Goal: Task Accomplishment & Management: Manage account settings

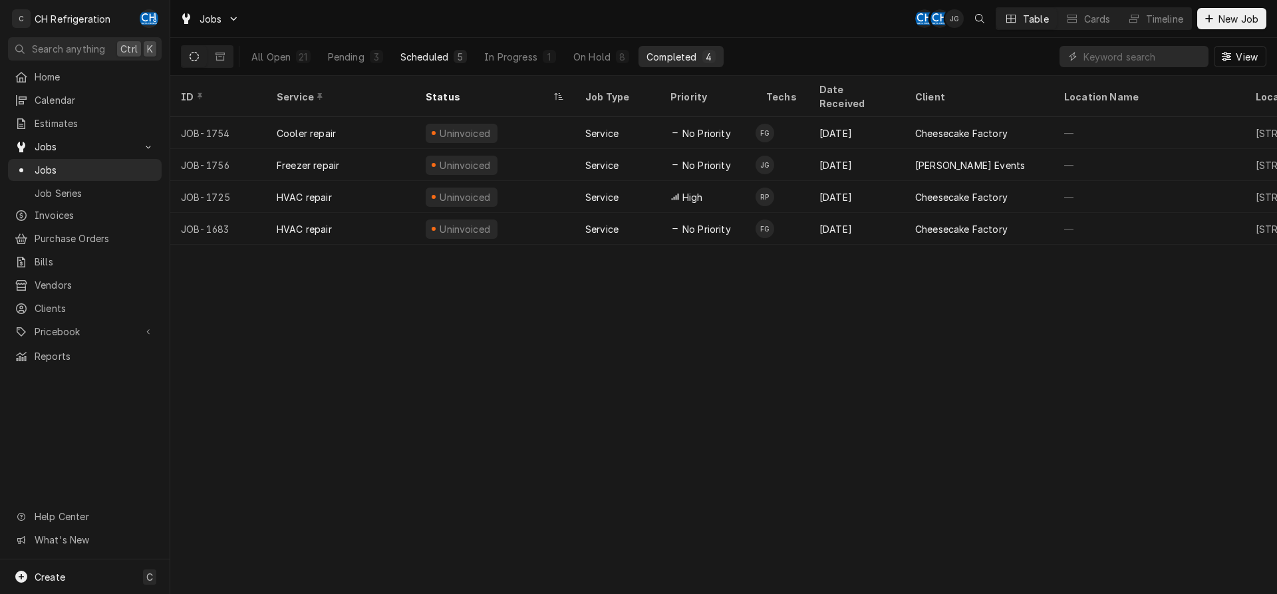
click at [463, 61] on div "5" at bounding box center [460, 57] width 8 height 14
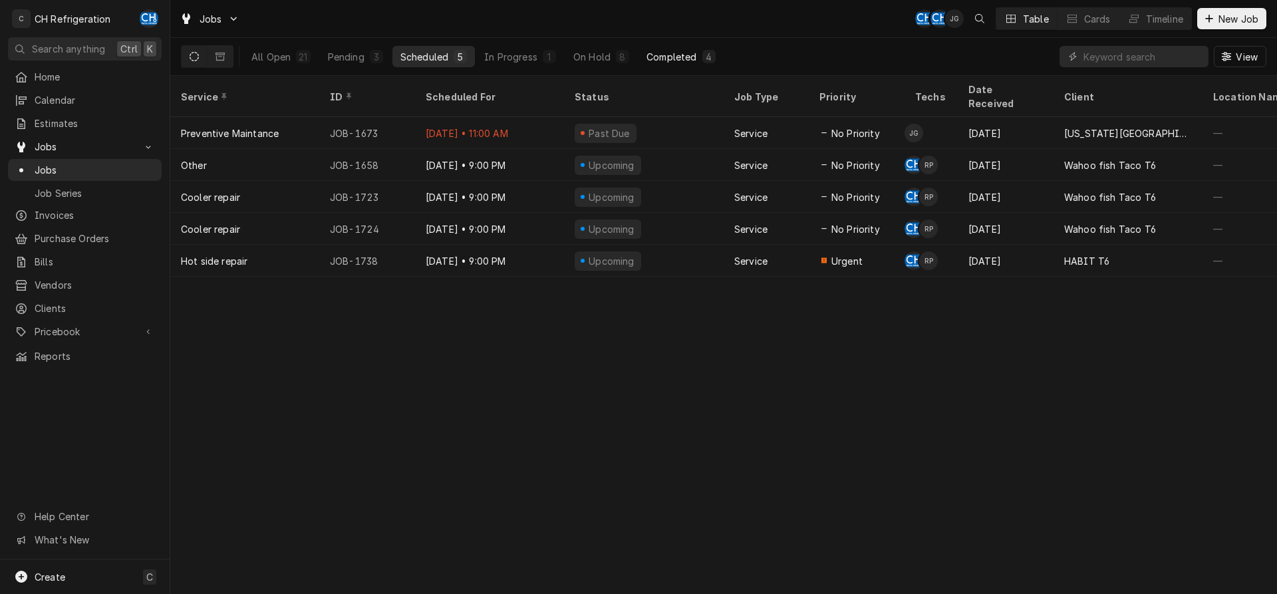
click at [697, 53] on button "Completed 4" at bounding box center [680, 56] width 84 height 21
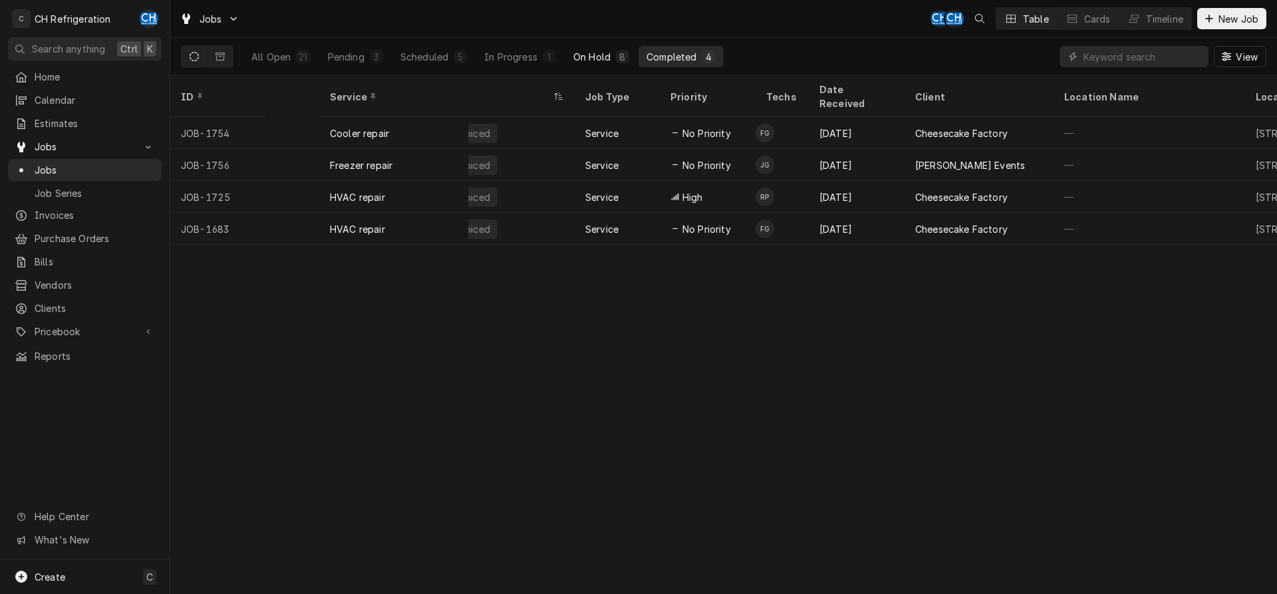
click at [591, 64] on button "On Hold 8" at bounding box center [601, 56] width 72 height 21
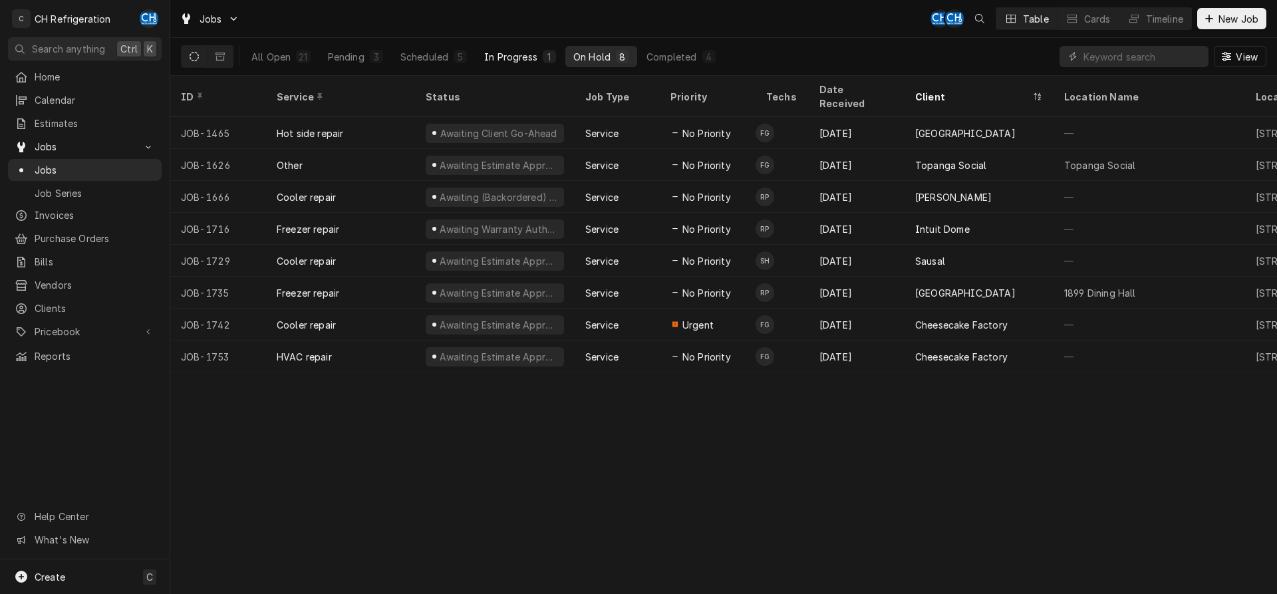
click at [526, 56] on div "In Progress" at bounding box center [510, 57] width 53 height 14
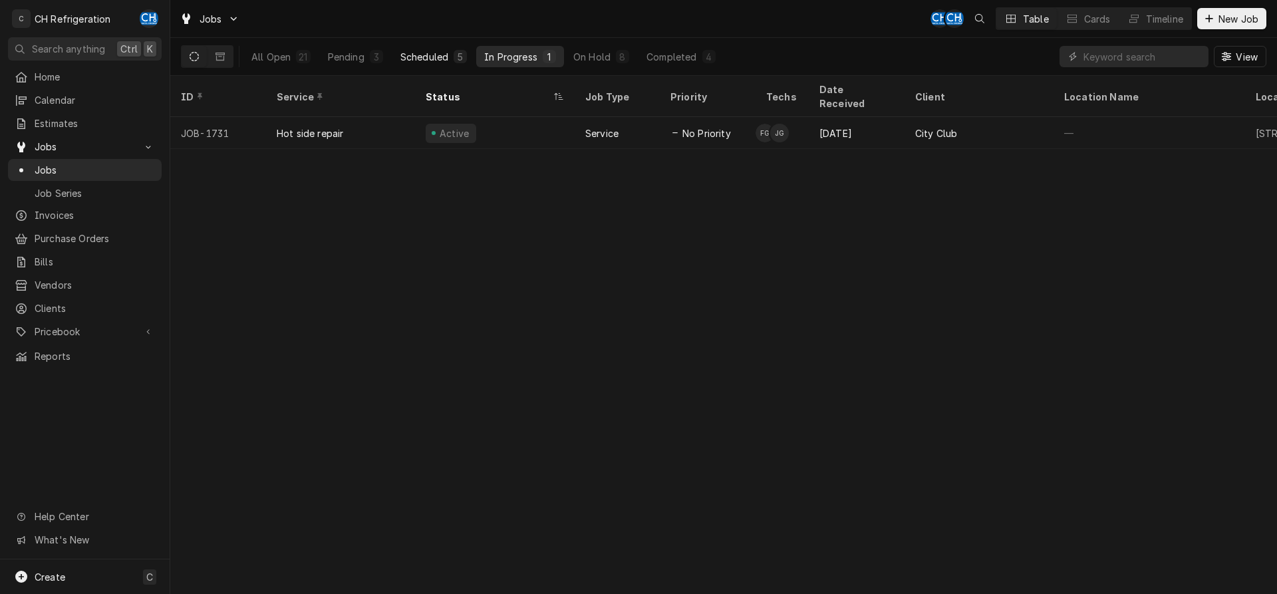
click at [449, 61] on button "Scheduled 5" at bounding box center [433, 56] width 82 height 21
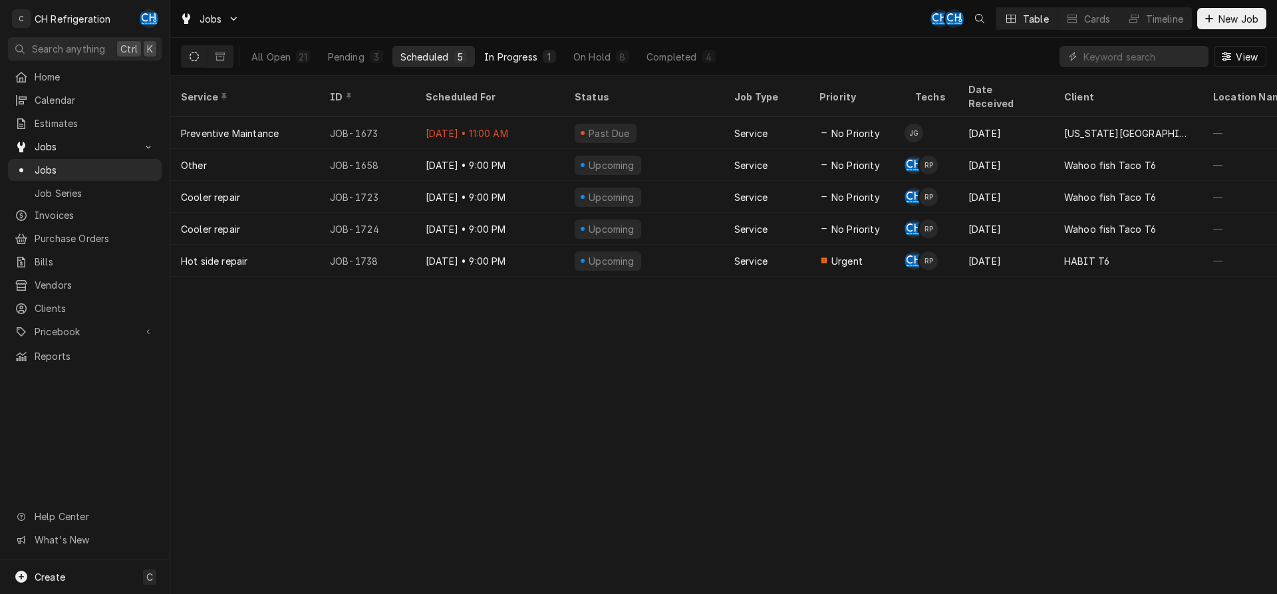
click at [537, 60] on div "In Progress" at bounding box center [510, 57] width 53 height 14
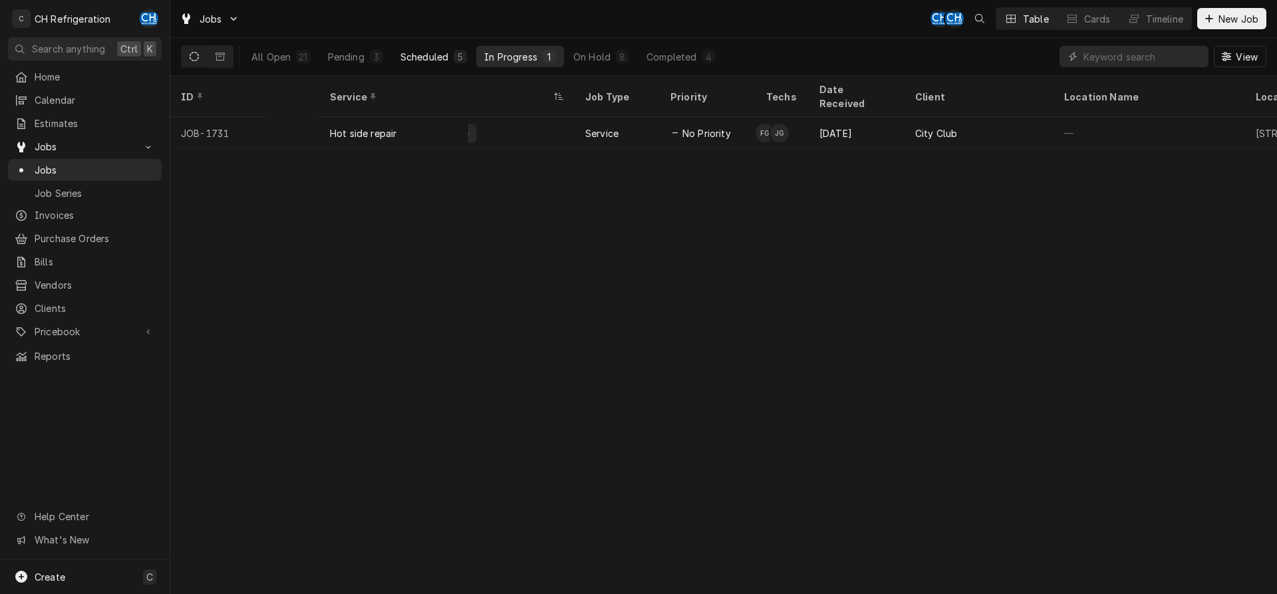
click at [447, 55] on div "Scheduled" at bounding box center [424, 57] width 48 height 14
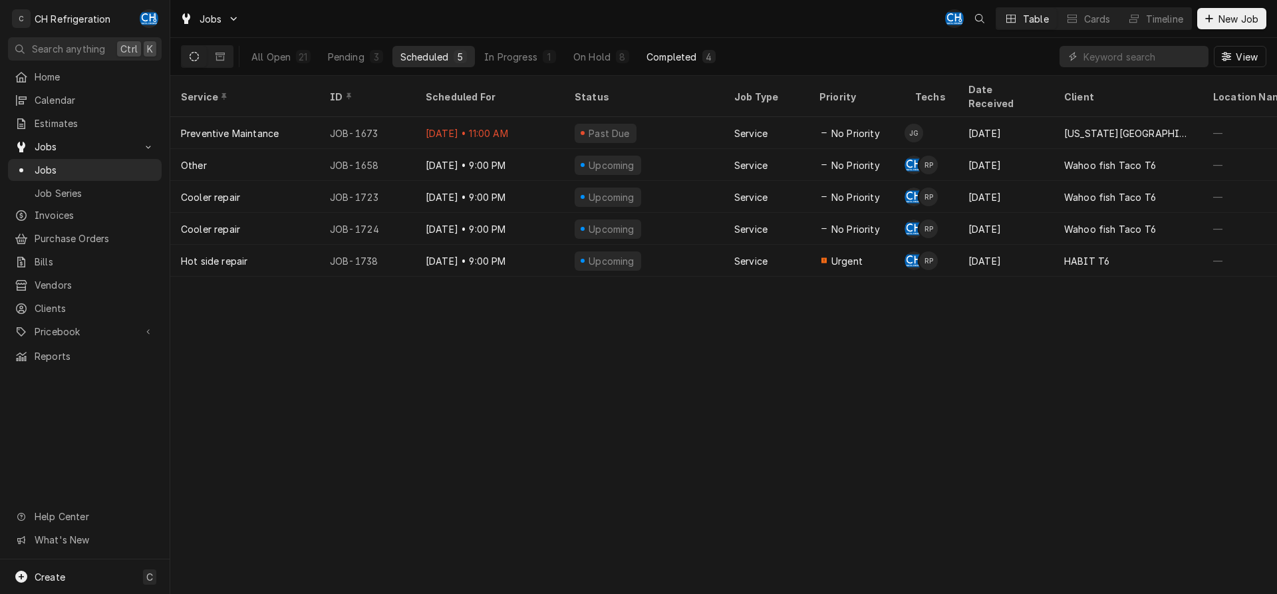
click at [710, 57] on div "4" at bounding box center [709, 57] width 8 height 14
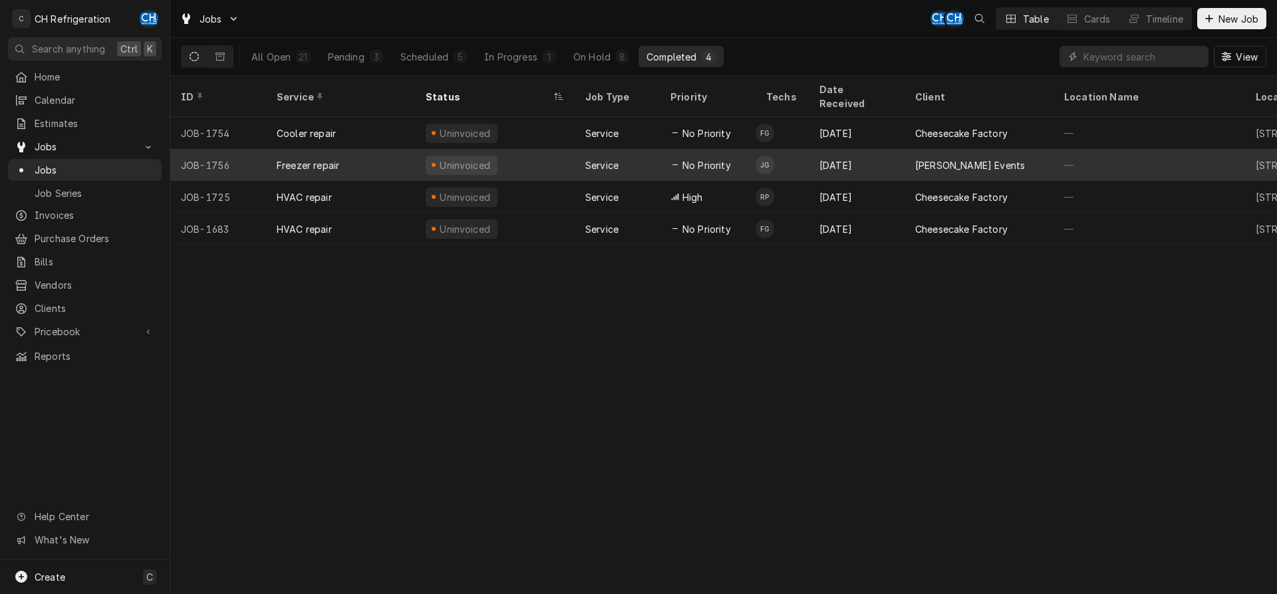
click at [883, 149] on div "[DATE]" at bounding box center [856, 165] width 96 height 32
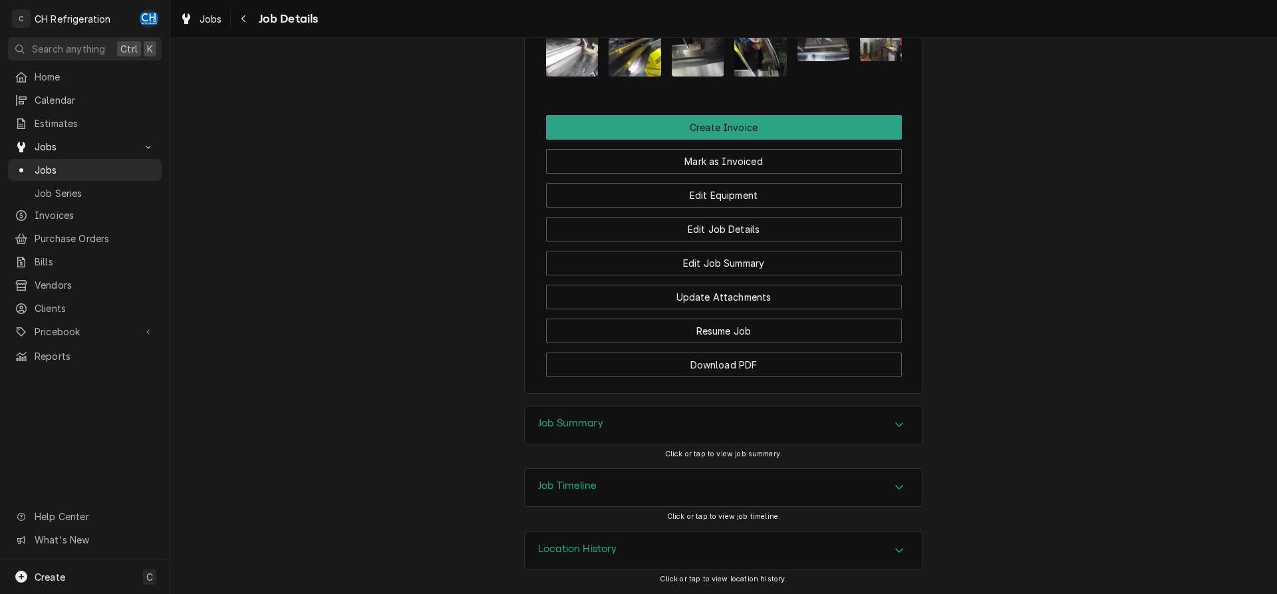
click at [644, 412] on div "Job Summary" at bounding box center [724, 424] width 398 height 37
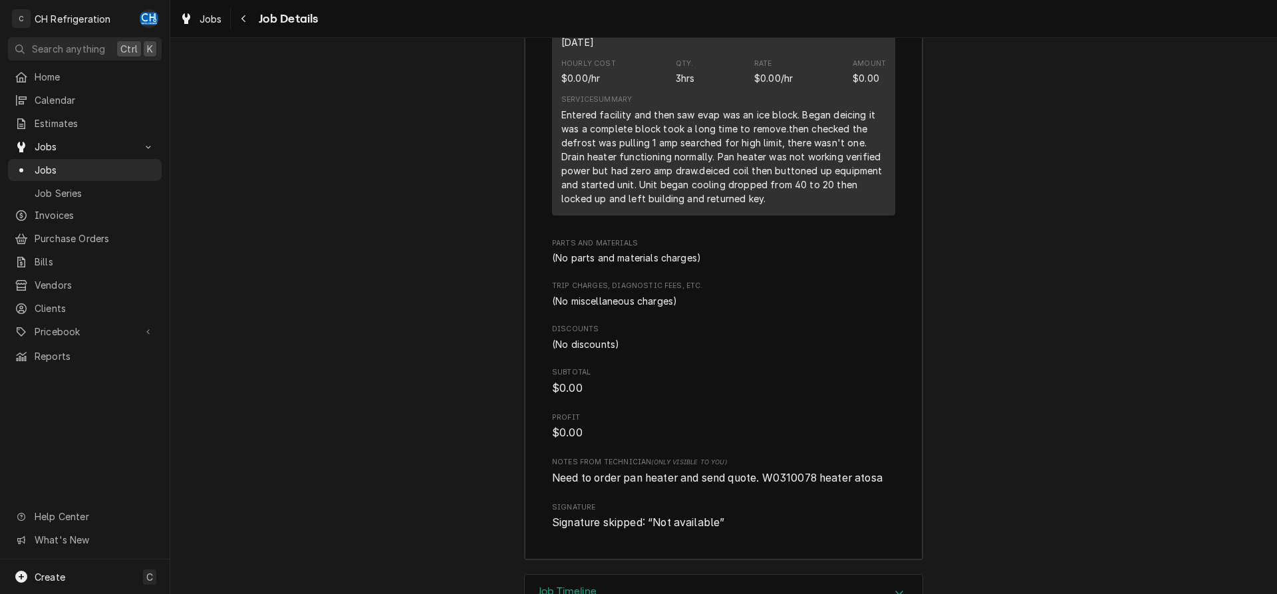
scroll to position [1854, 0]
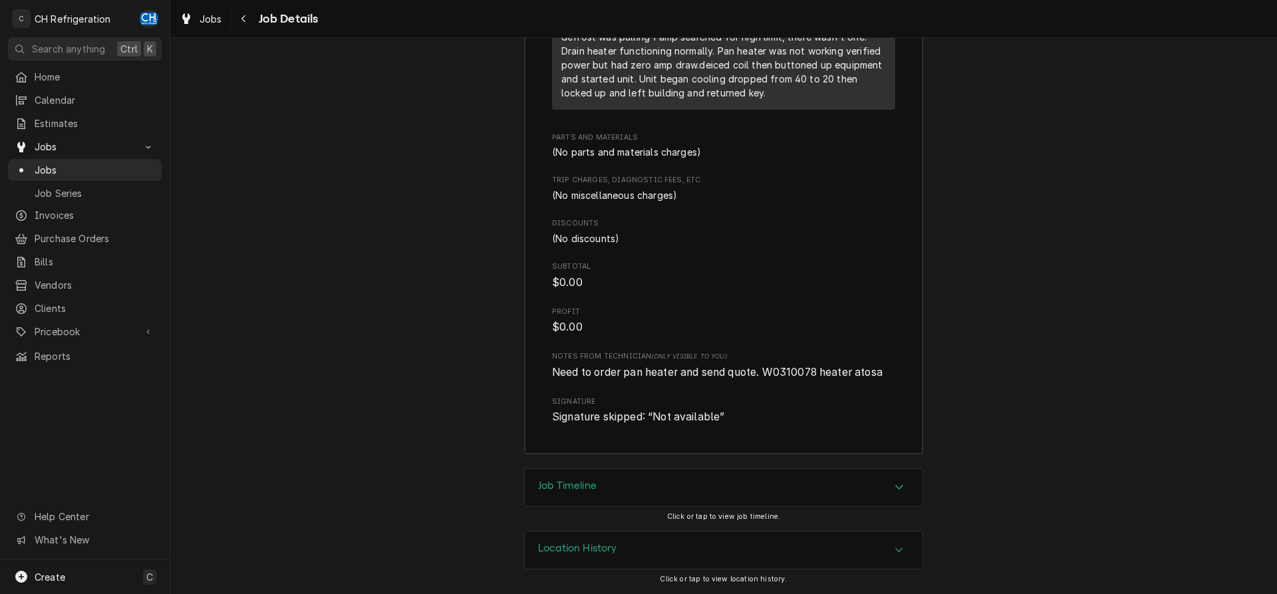
click at [582, 483] on h3 "Job Timeline" at bounding box center [567, 485] width 59 height 13
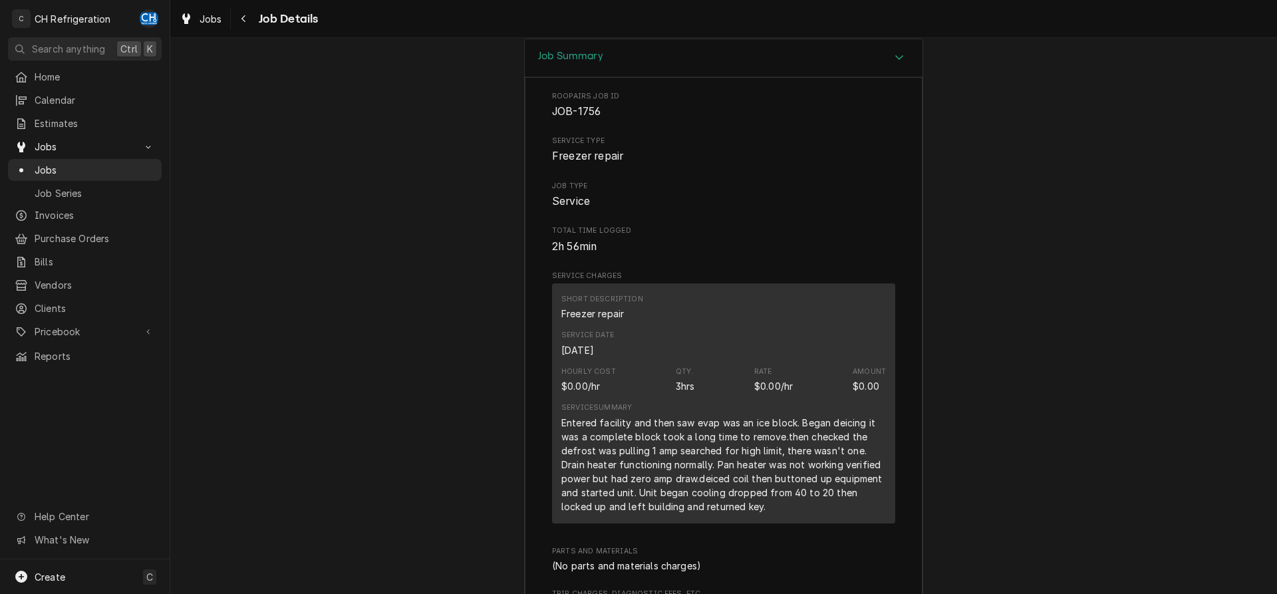
scroll to position [1763, 0]
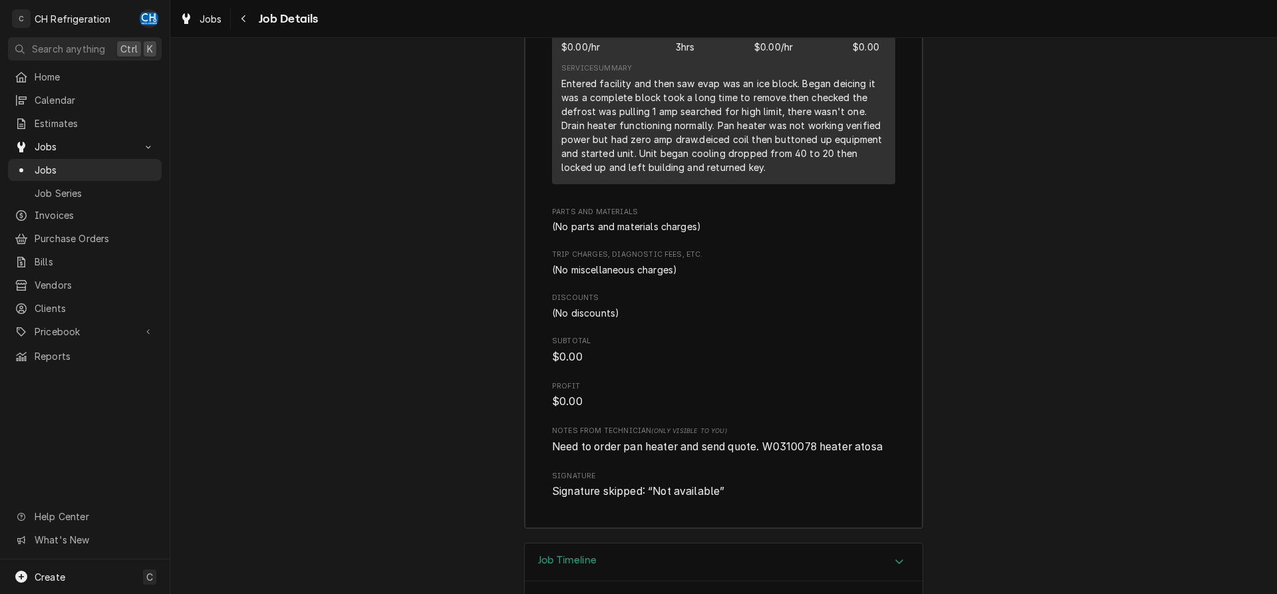
click at [792, 453] on span "Need to order pan heater and send quote. W0310078 heater atosa" at bounding box center [717, 446] width 330 height 13
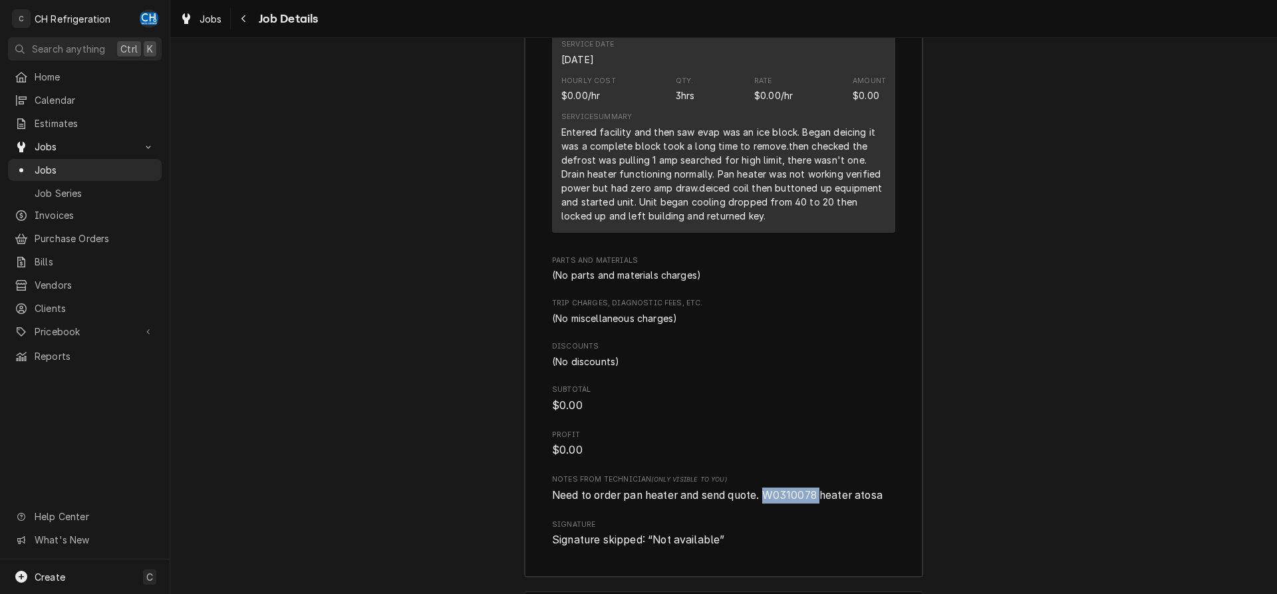
scroll to position [1695, 0]
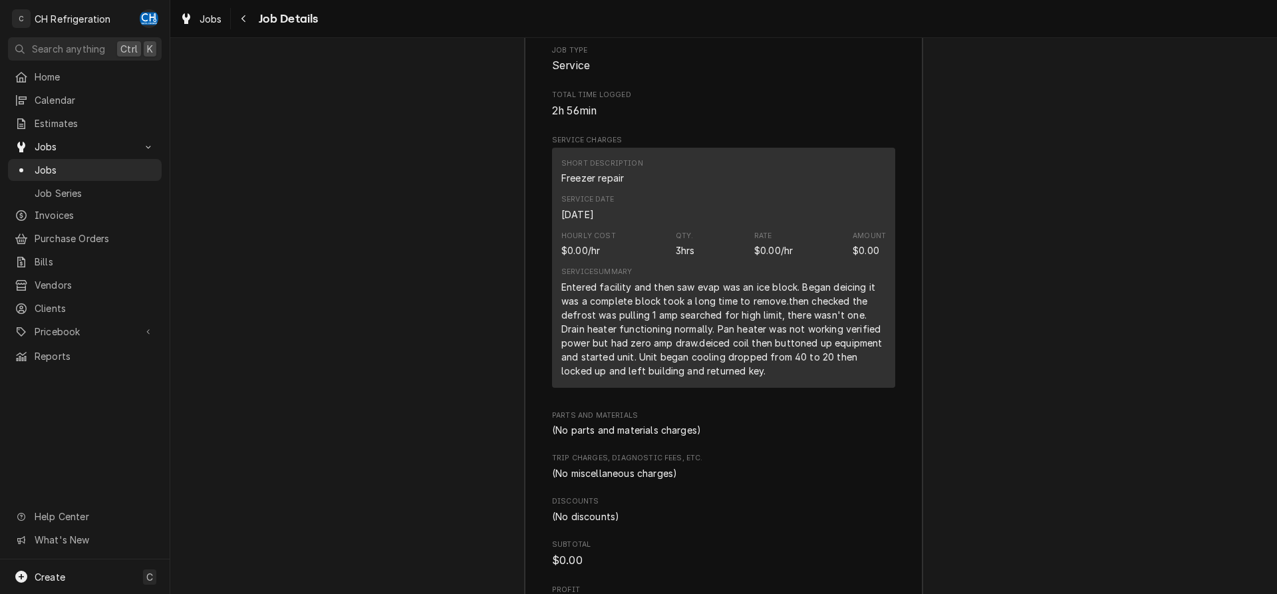
click at [696, 463] on span "Trip Charges, Diagnostic Fees, etc." at bounding box center [723, 458] width 343 height 11
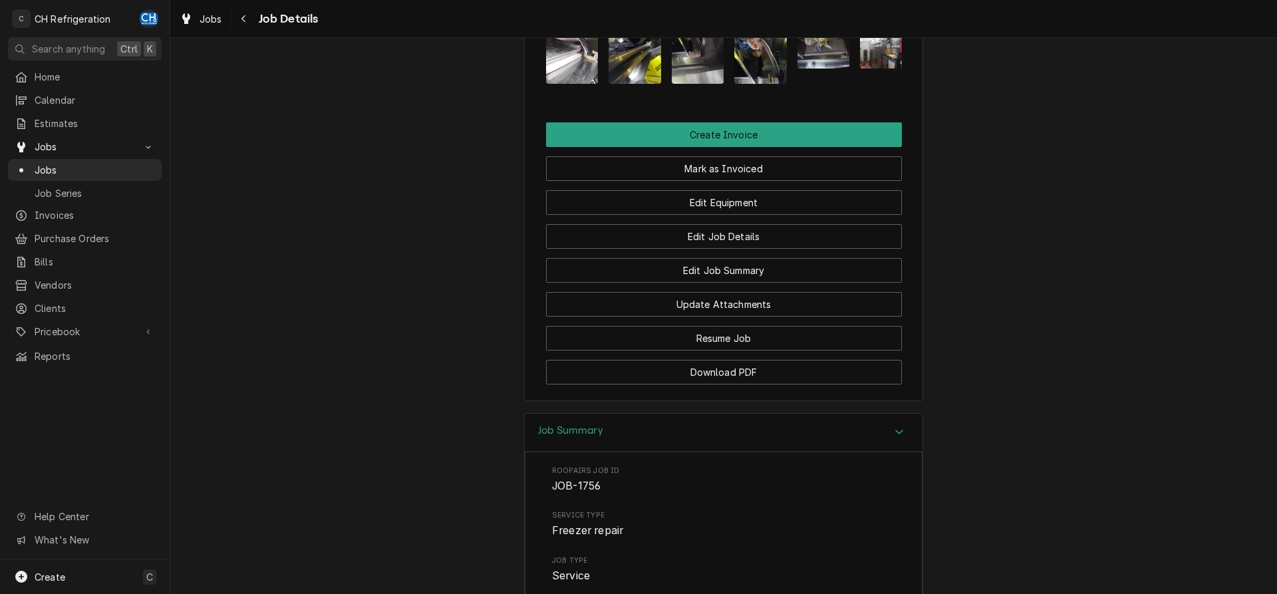
scroll to position [1017, 0]
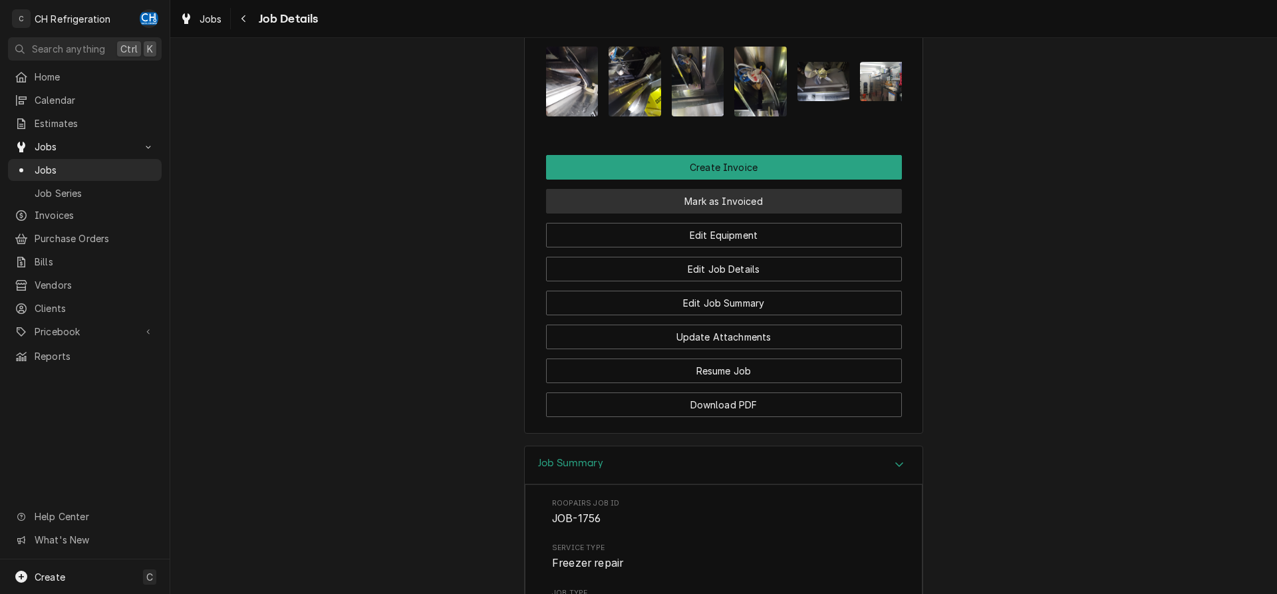
click at [729, 213] on button "Mark as Invoiced" at bounding box center [724, 201] width 356 height 25
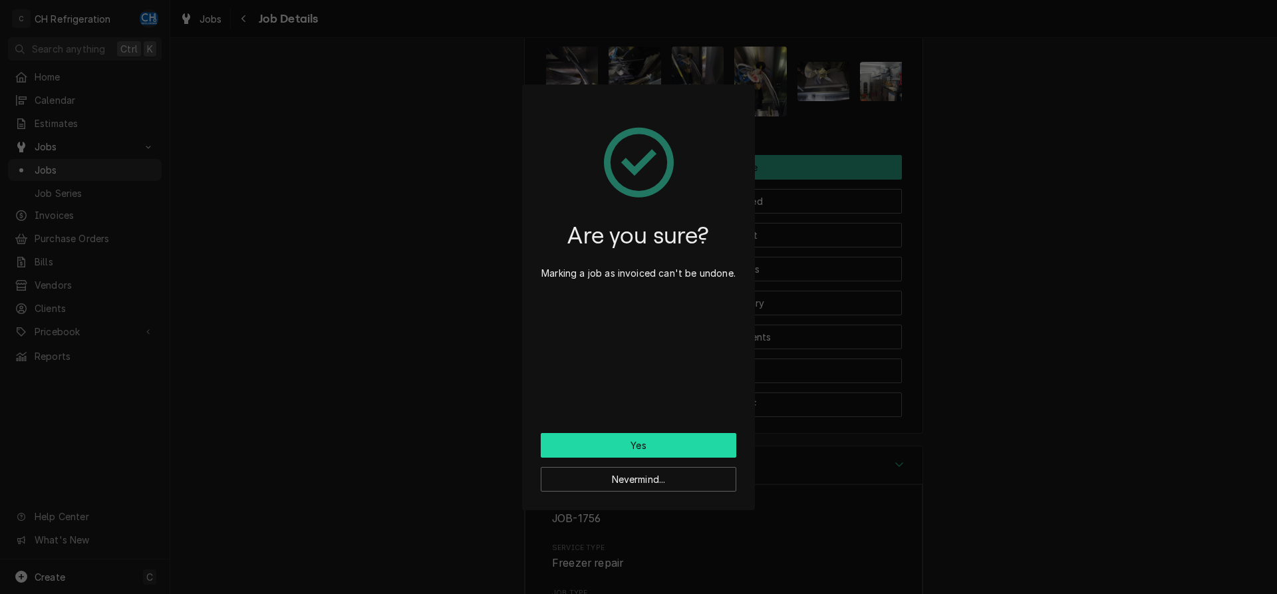
click at [668, 445] on button "Yes" at bounding box center [638, 445] width 195 height 25
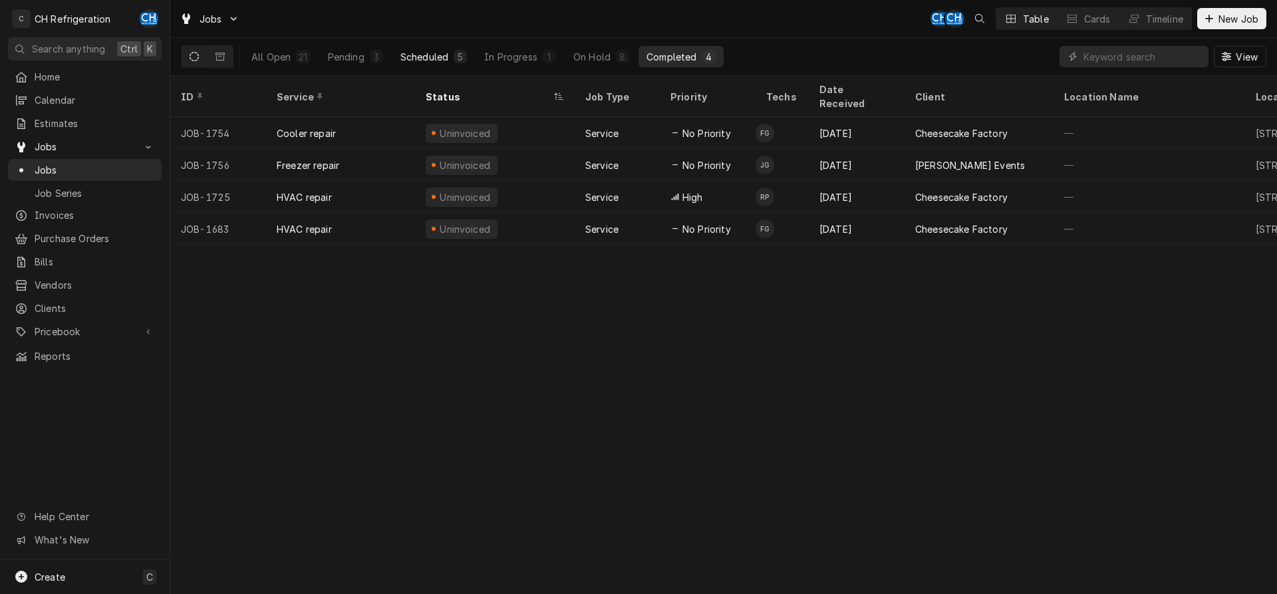
click at [439, 64] on button "Scheduled 5" at bounding box center [433, 56] width 82 height 21
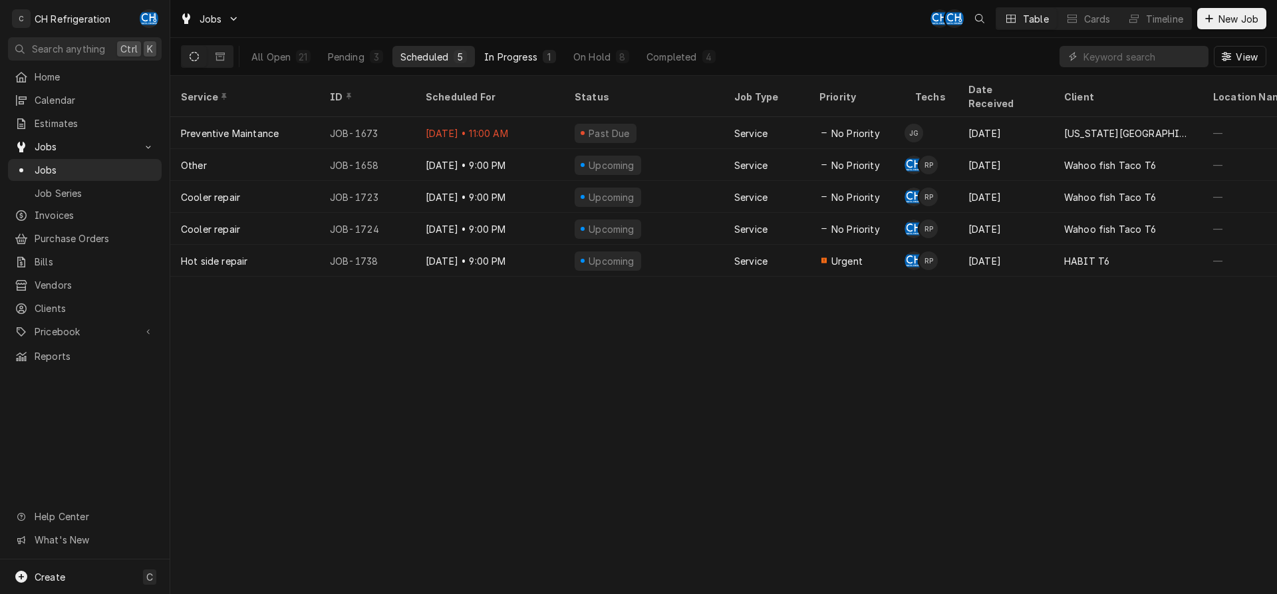
click at [522, 55] on div "In Progress" at bounding box center [510, 57] width 53 height 14
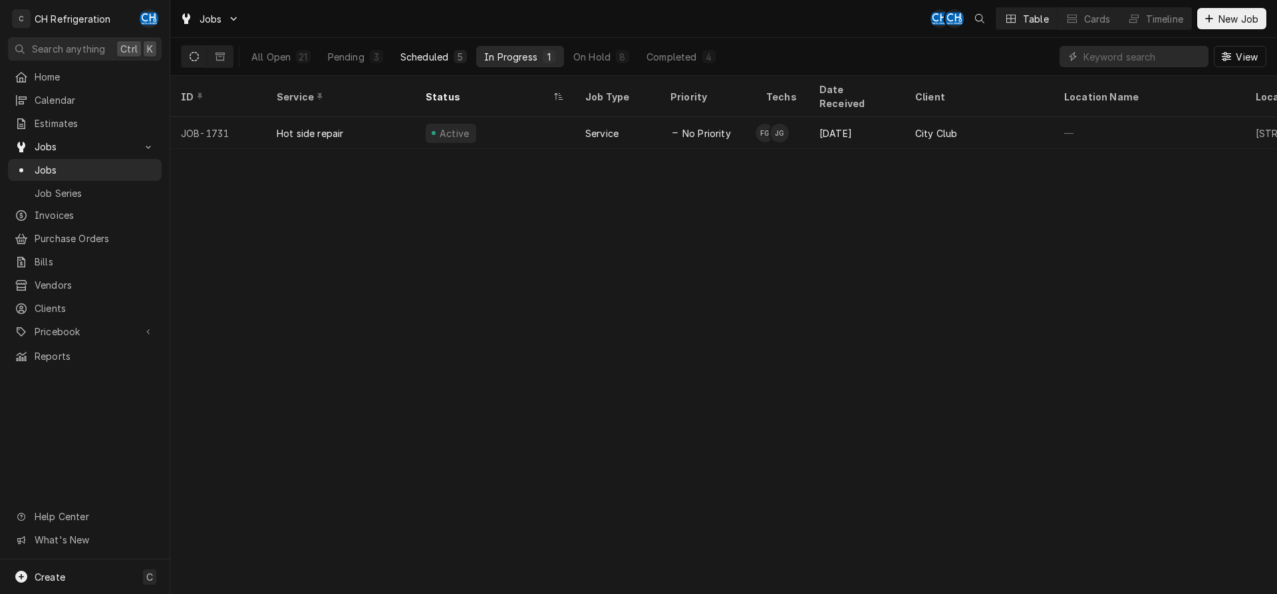
click at [465, 65] on button "Scheduled 5" at bounding box center [433, 56] width 82 height 21
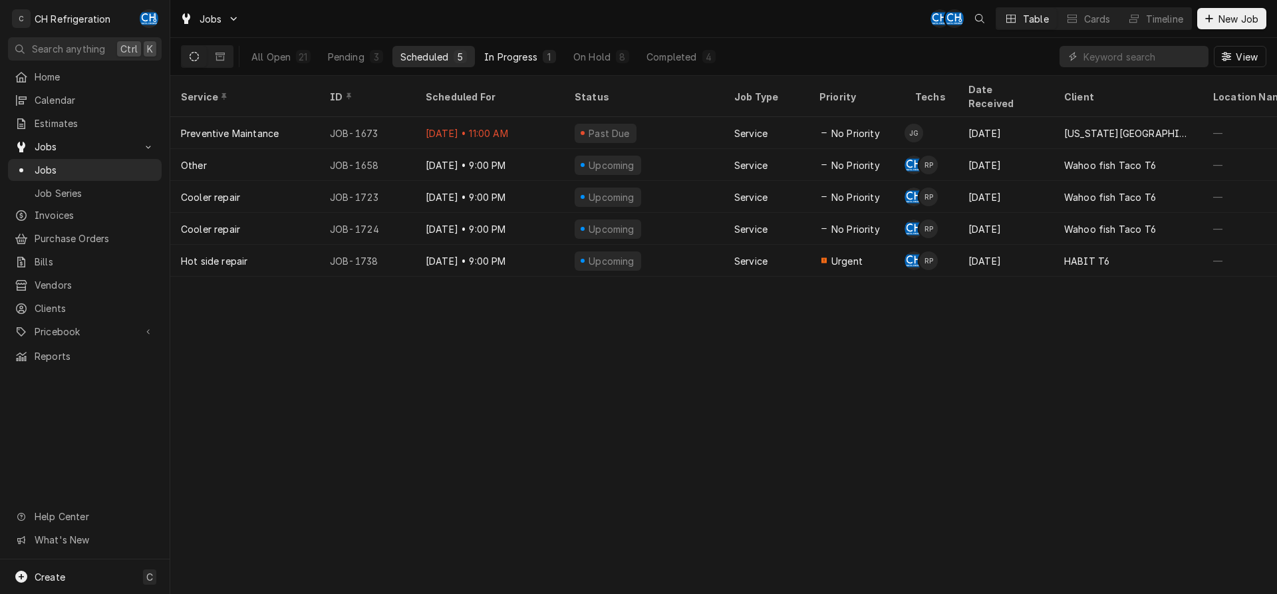
click at [522, 63] on button "In Progress 1" at bounding box center [520, 56] width 88 height 21
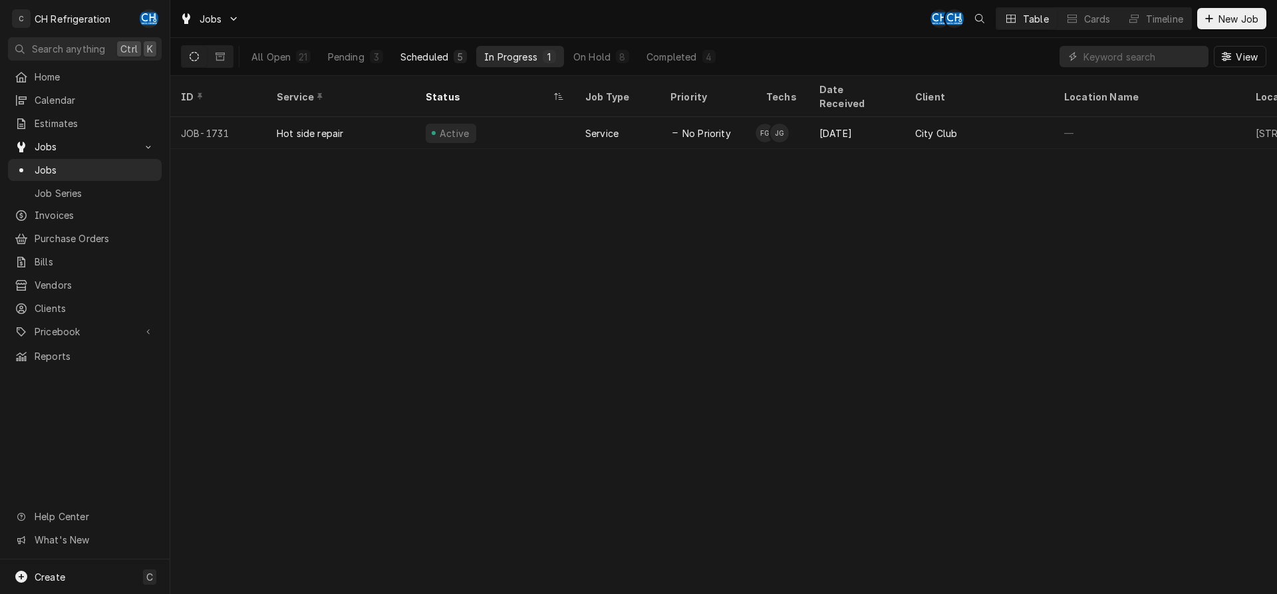
click at [418, 57] on div "Scheduled" at bounding box center [424, 57] width 48 height 14
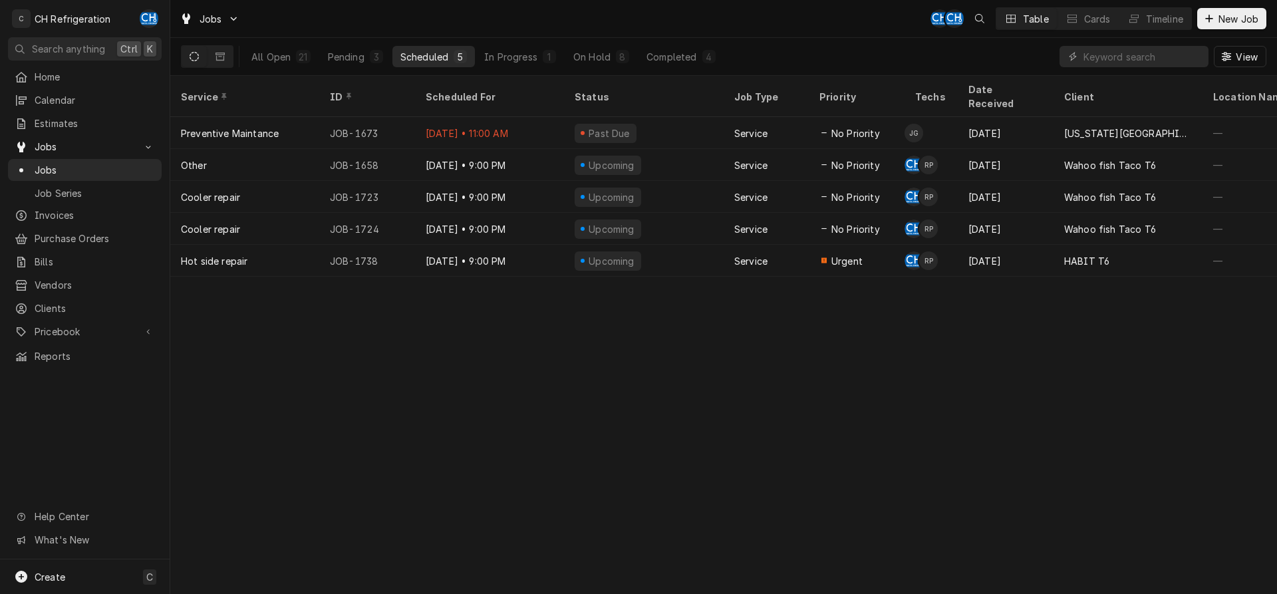
click at [460, 61] on div "5" at bounding box center [460, 57] width 8 height 14
click at [509, 58] on div "In Progress" at bounding box center [510, 57] width 53 height 14
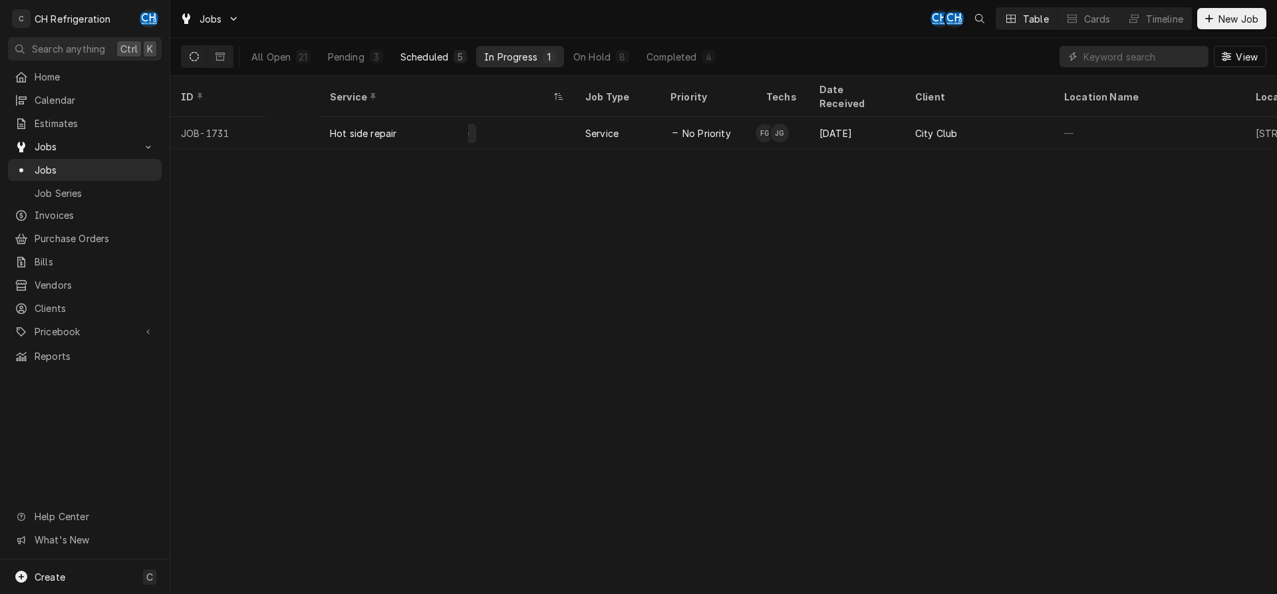
click at [441, 65] on button "Scheduled 5" at bounding box center [433, 56] width 82 height 21
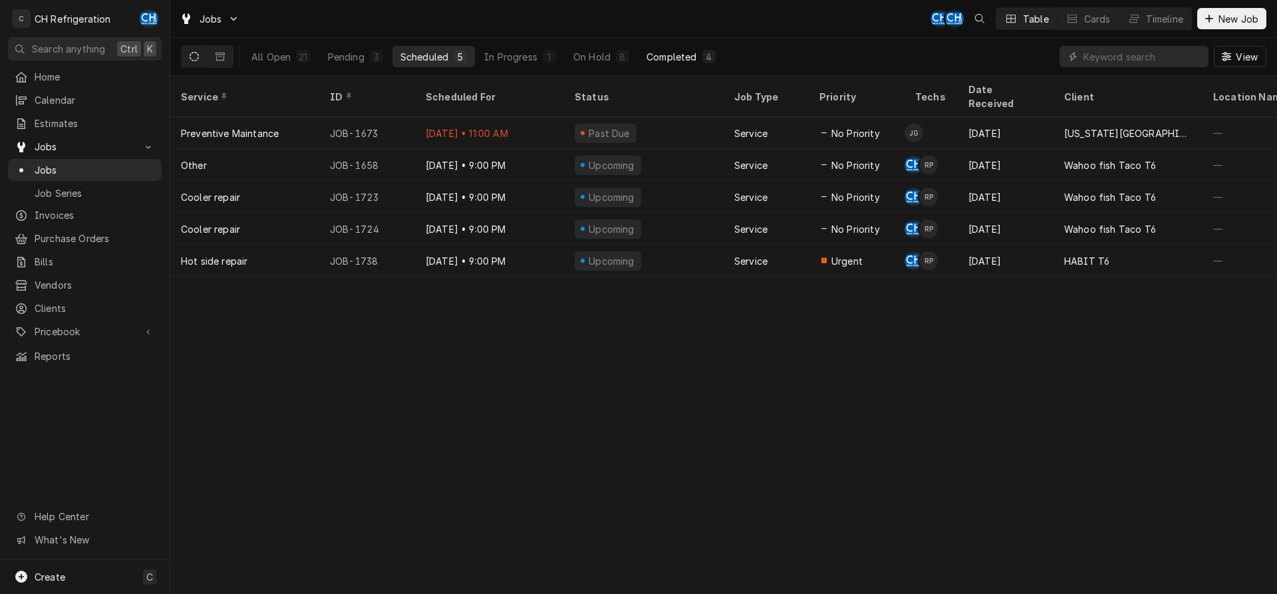
click at [721, 55] on button "Completed 4" at bounding box center [680, 56] width 84 height 21
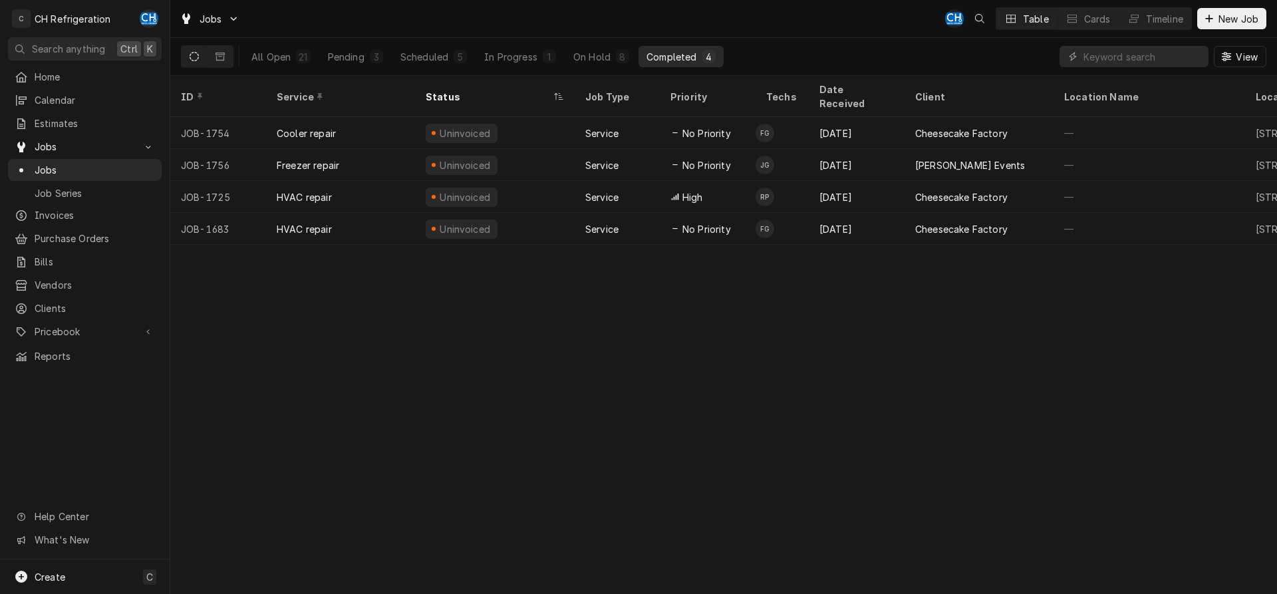
click at [667, 55] on div "Completed" at bounding box center [671, 57] width 50 height 14
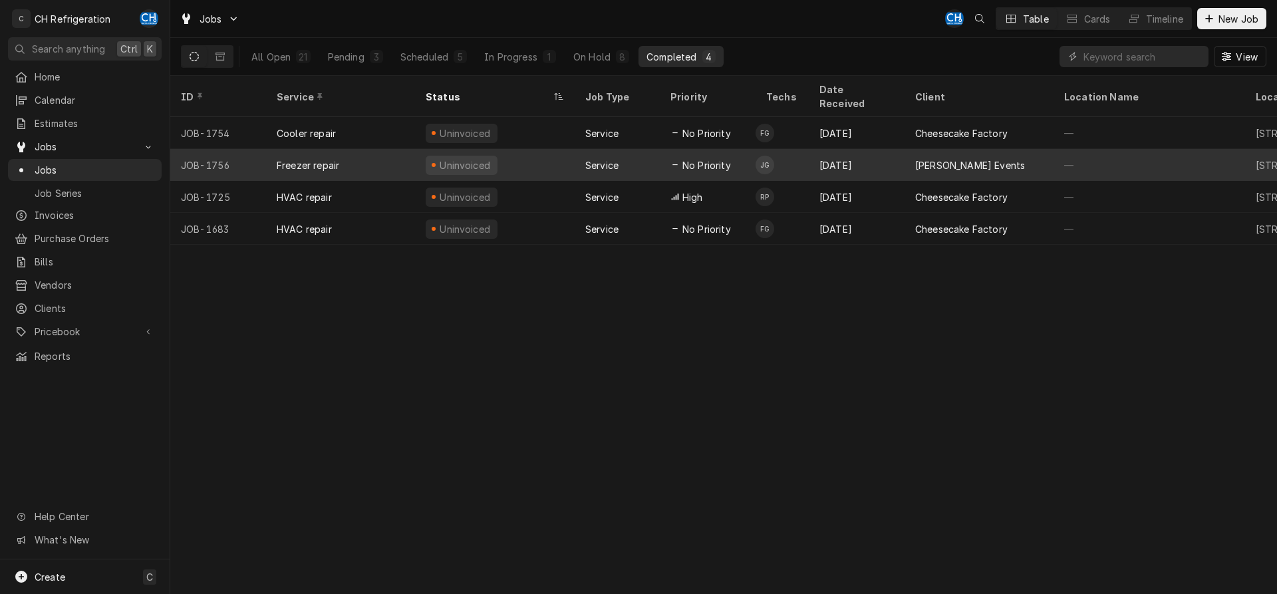
click at [906, 149] on div "Onil Chibas Events" at bounding box center [978, 165] width 149 height 32
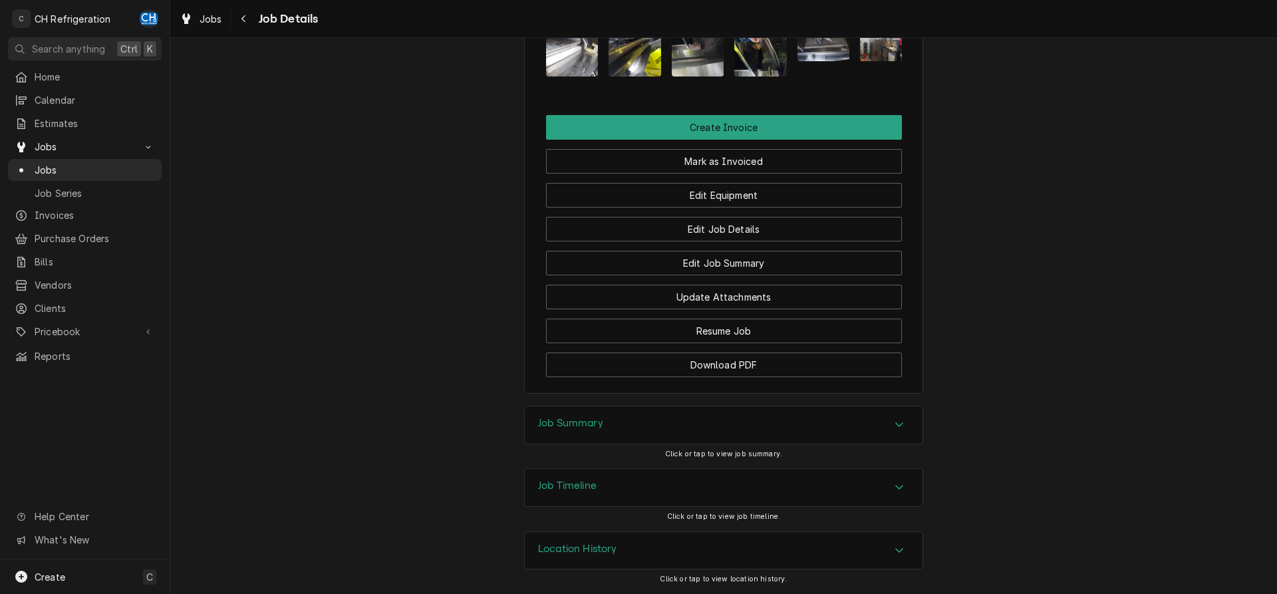
click at [684, 433] on div "Job Summary" at bounding box center [724, 424] width 398 height 37
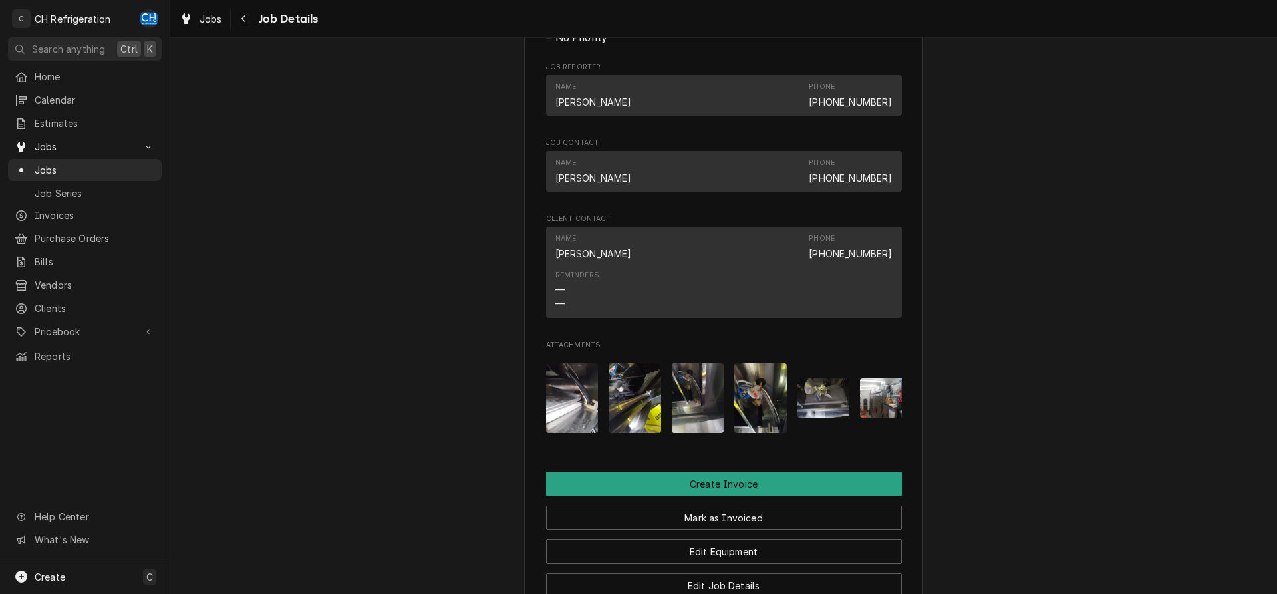
click at [581, 416] on img "Attachments" at bounding box center [572, 398] width 53 height 70
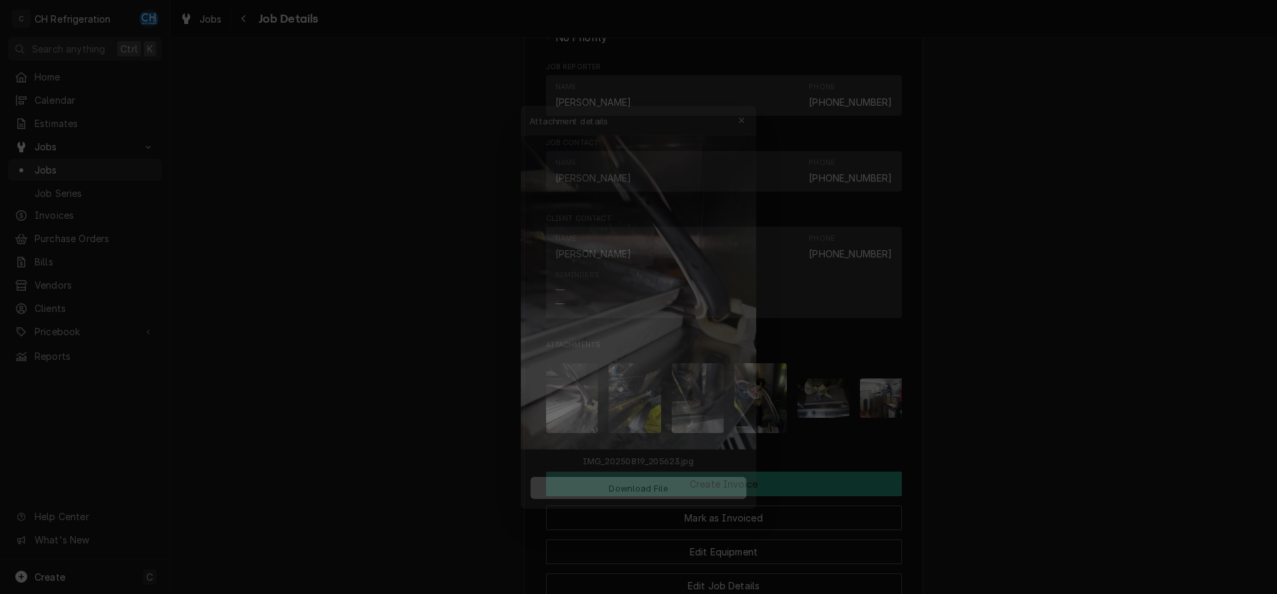
click at [1175, 400] on div at bounding box center [638, 297] width 1277 height 594
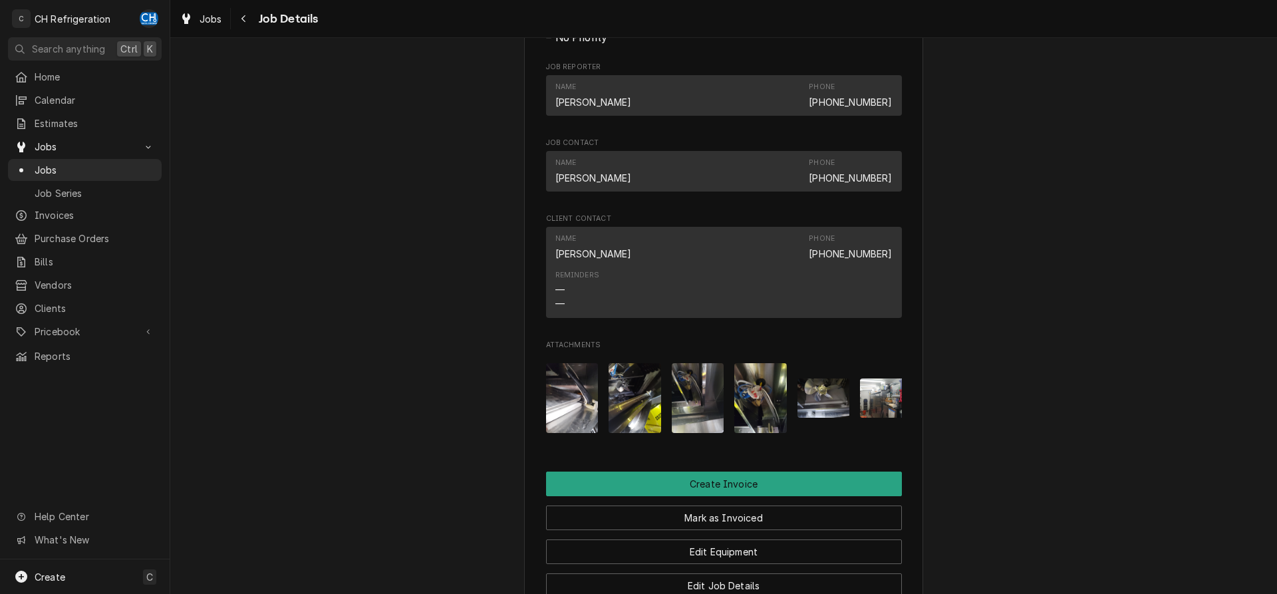
click at [650, 413] on img "Attachments" at bounding box center [634, 398] width 53 height 70
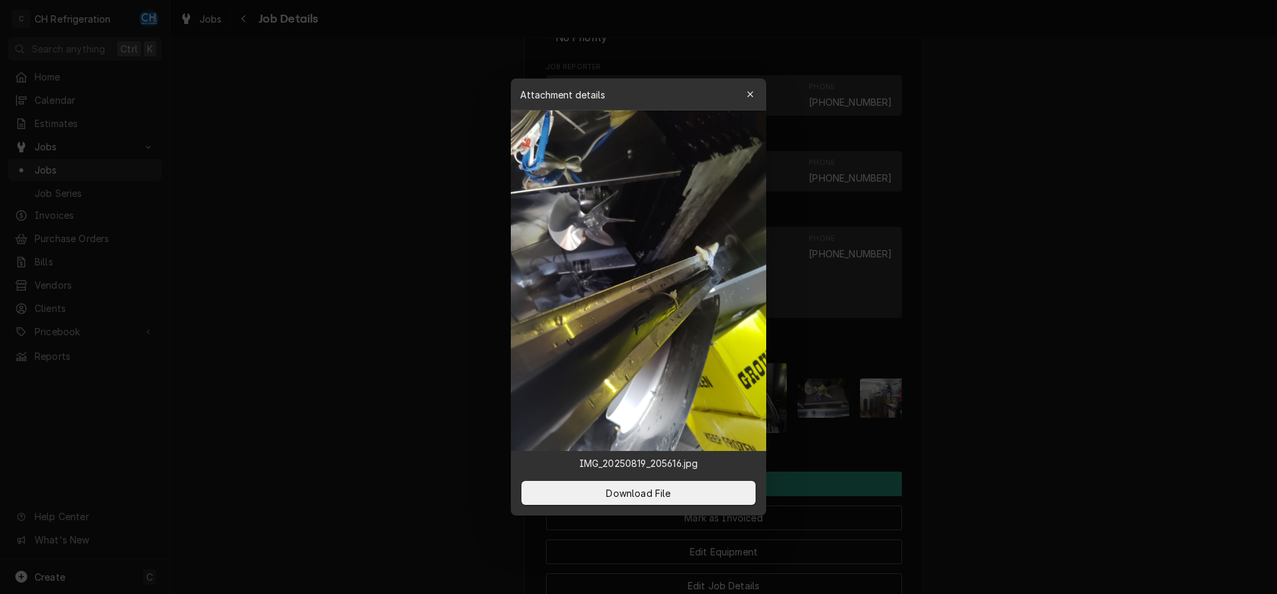
click at [1034, 408] on div at bounding box center [638, 297] width 1277 height 594
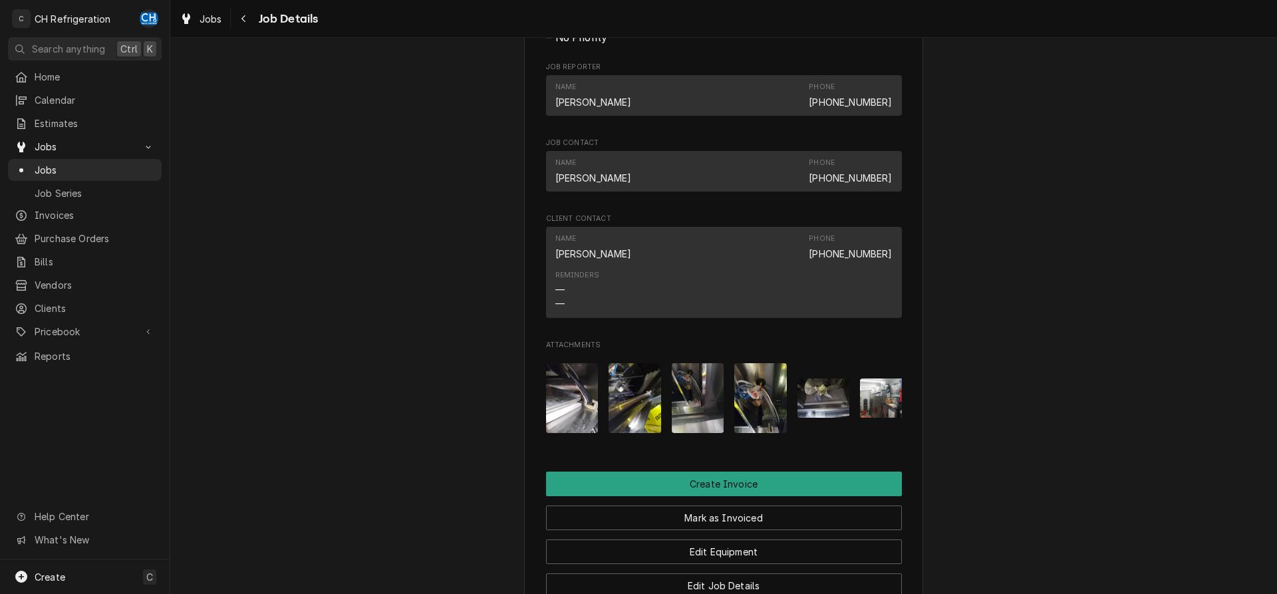
click at [573, 416] on img "Attachments" at bounding box center [572, 398] width 53 height 70
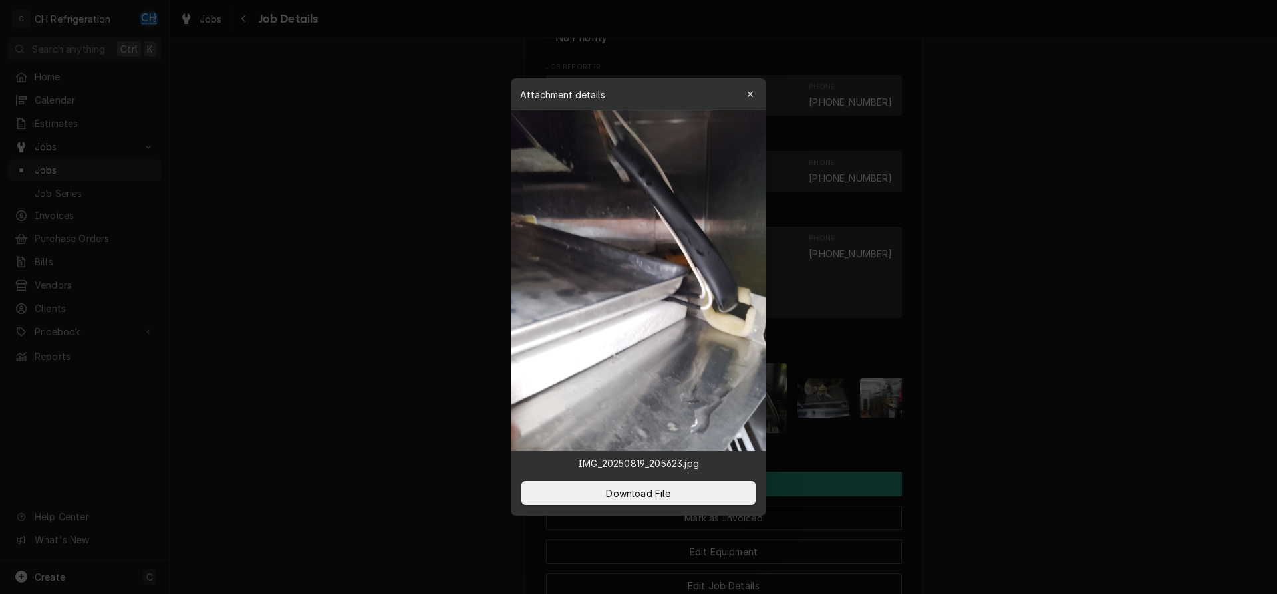
drag, startPoint x: 1044, startPoint y: 434, endPoint x: 1008, endPoint y: 434, distance: 35.9
click at [1042, 434] on div at bounding box center [638, 297] width 1277 height 594
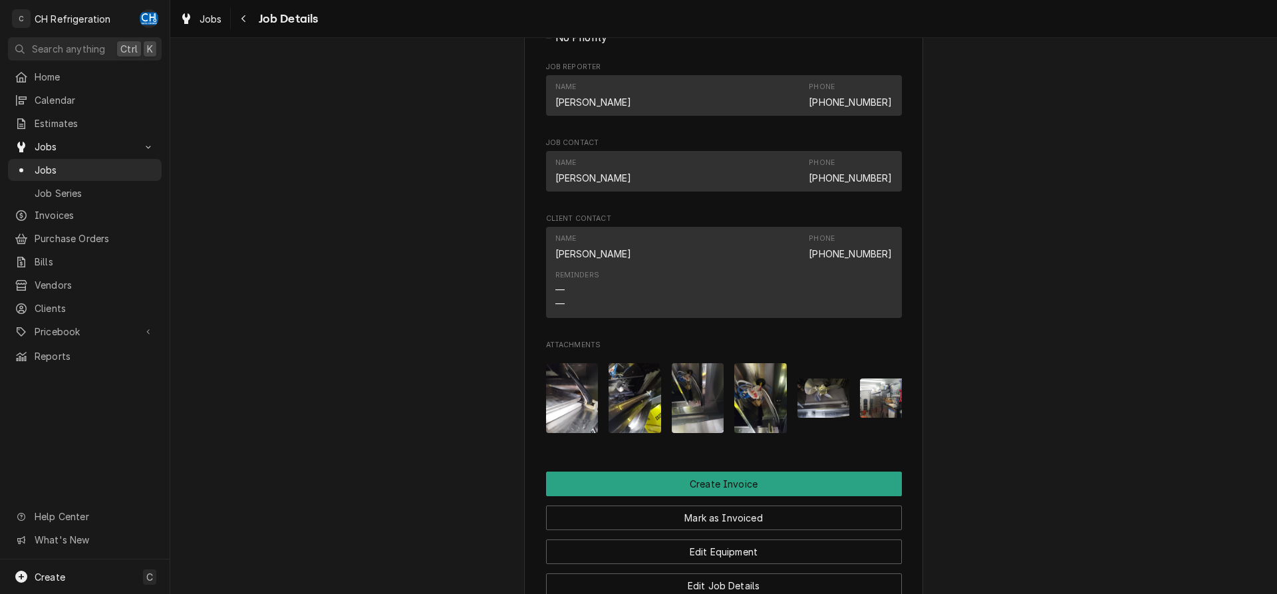
click at [569, 403] on img "Attachments" at bounding box center [572, 398] width 53 height 70
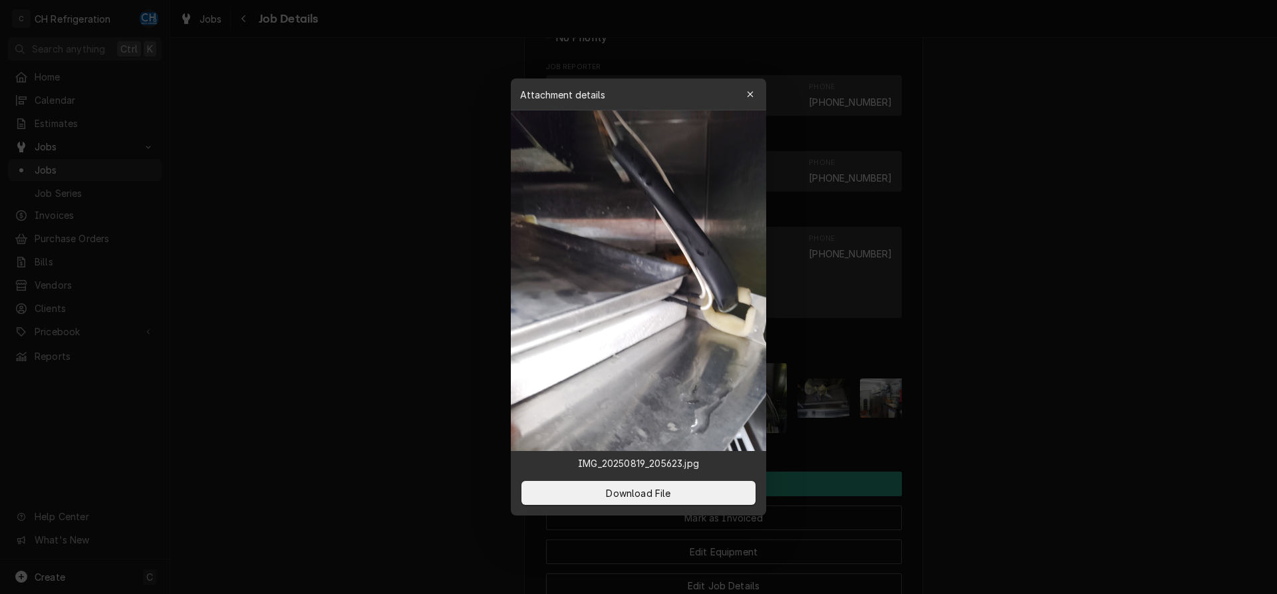
click at [1071, 383] on div at bounding box center [638, 297] width 1277 height 594
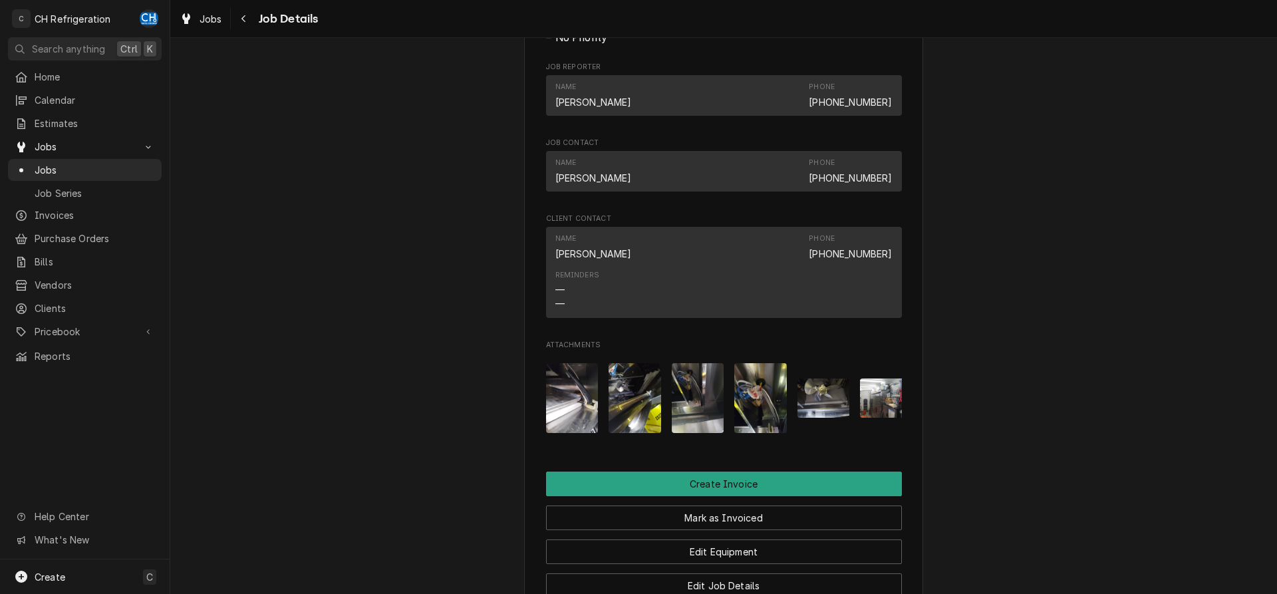
click at [641, 420] on img "Attachments" at bounding box center [634, 398] width 53 height 70
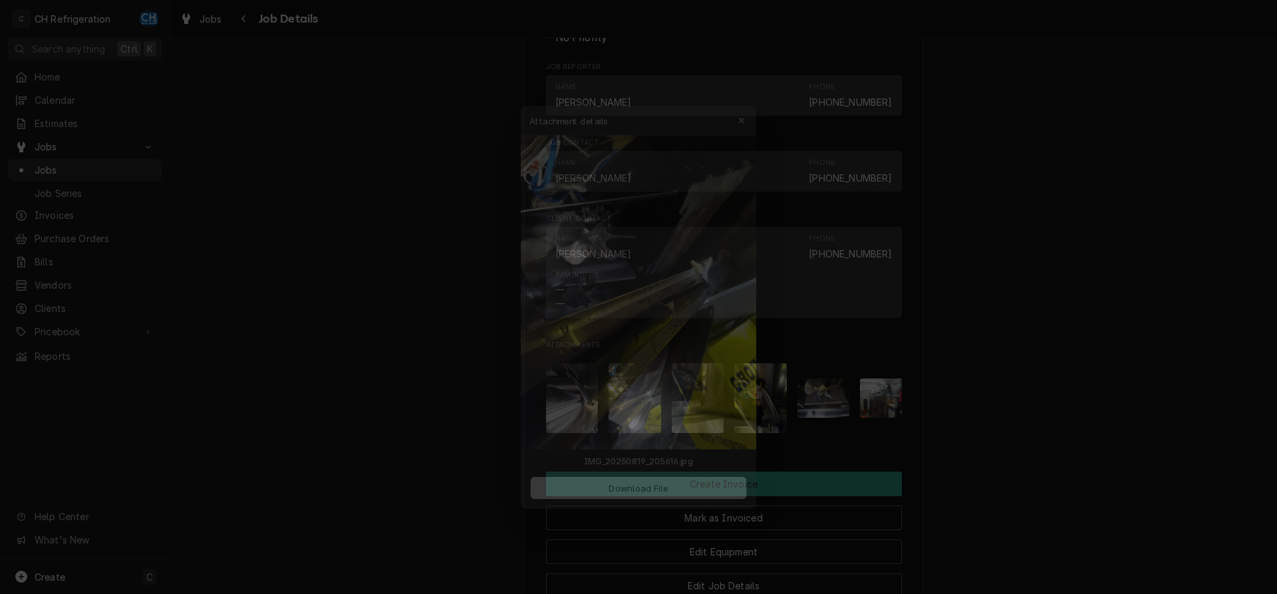
click at [1051, 414] on div at bounding box center [638, 297] width 1277 height 594
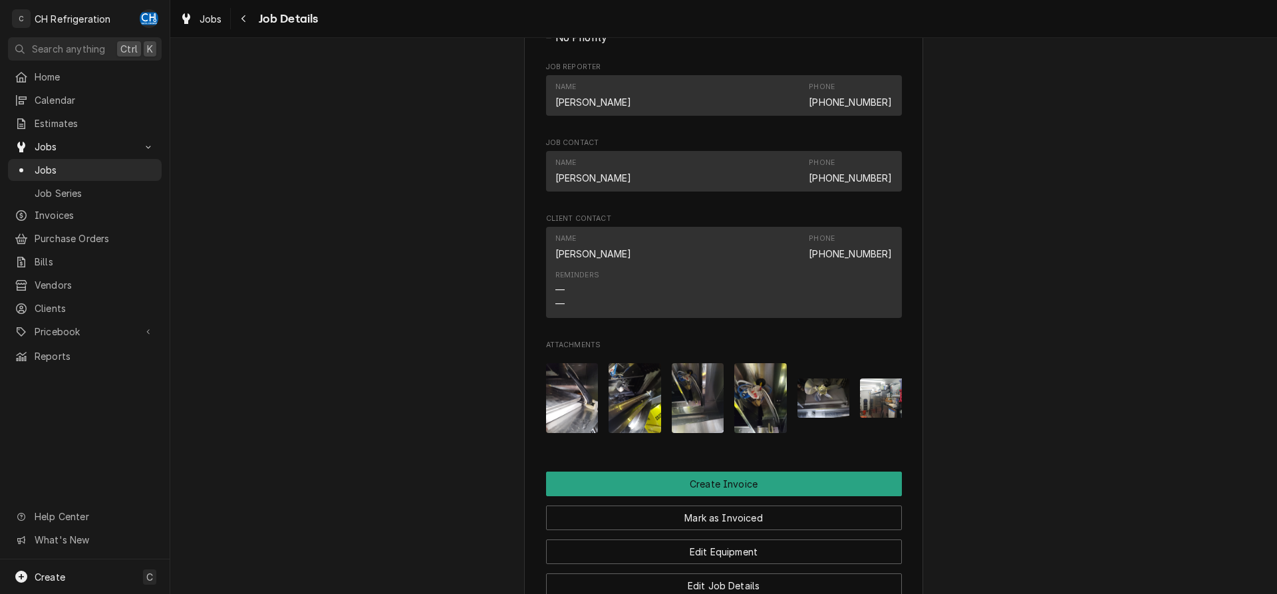
click at [634, 422] on img "Attachments" at bounding box center [634, 398] width 53 height 70
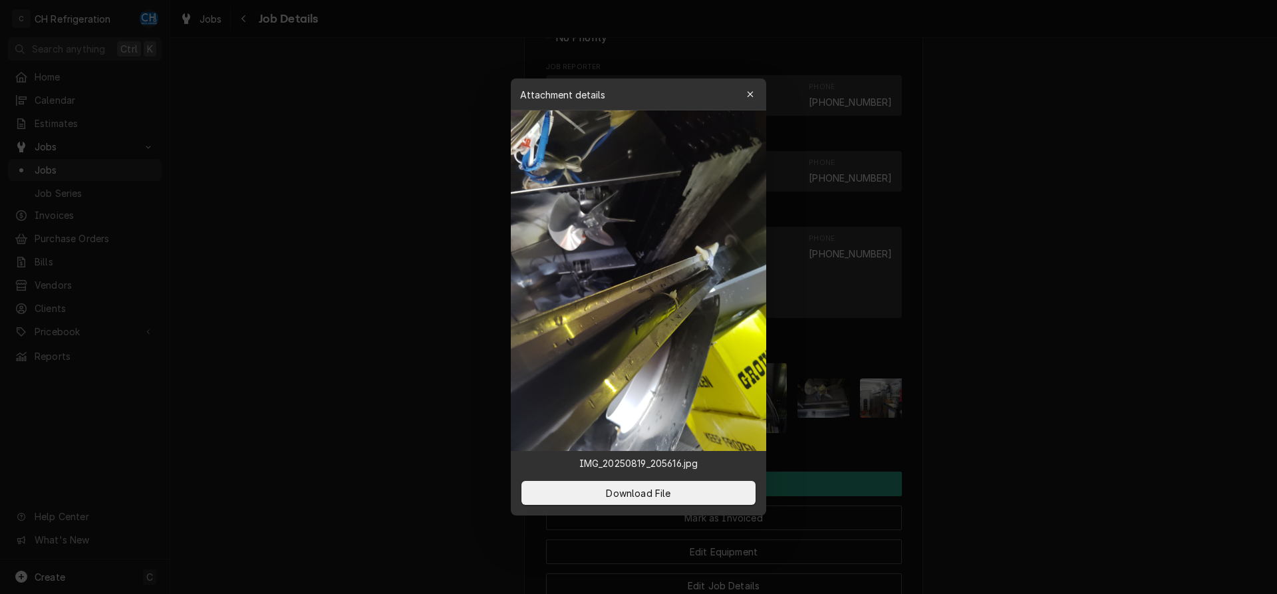
click at [1076, 386] on div at bounding box center [638, 297] width 1277 height 594
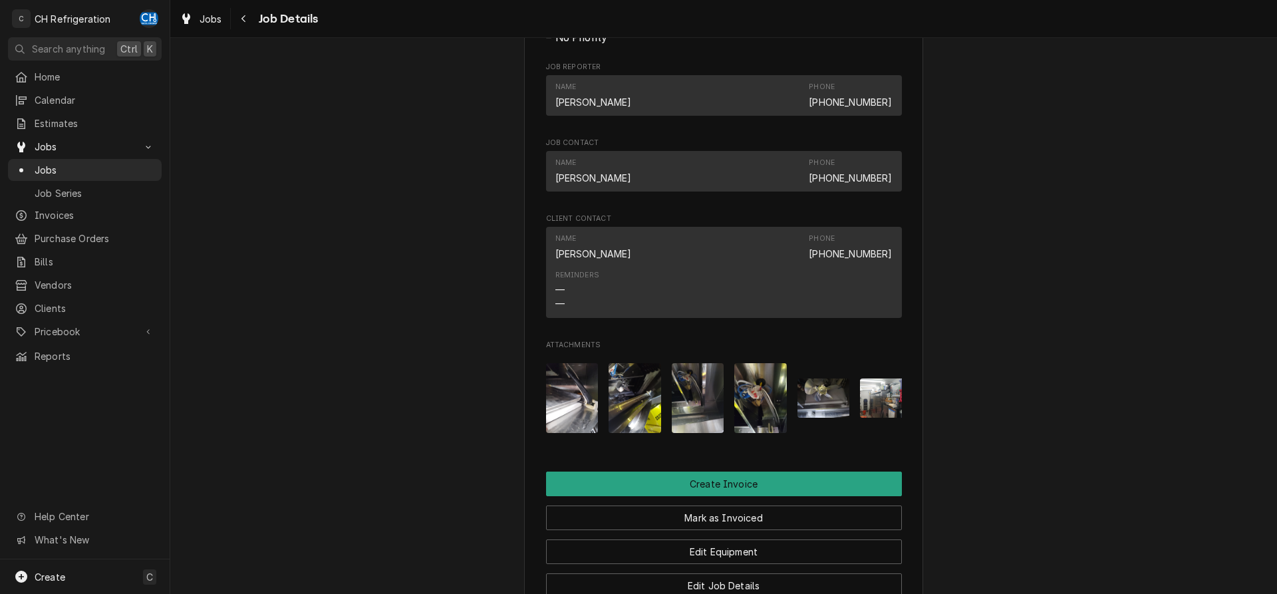
click at [583, 398] on img "Attachments" at bounding box center [572, 398] width 53 height 70
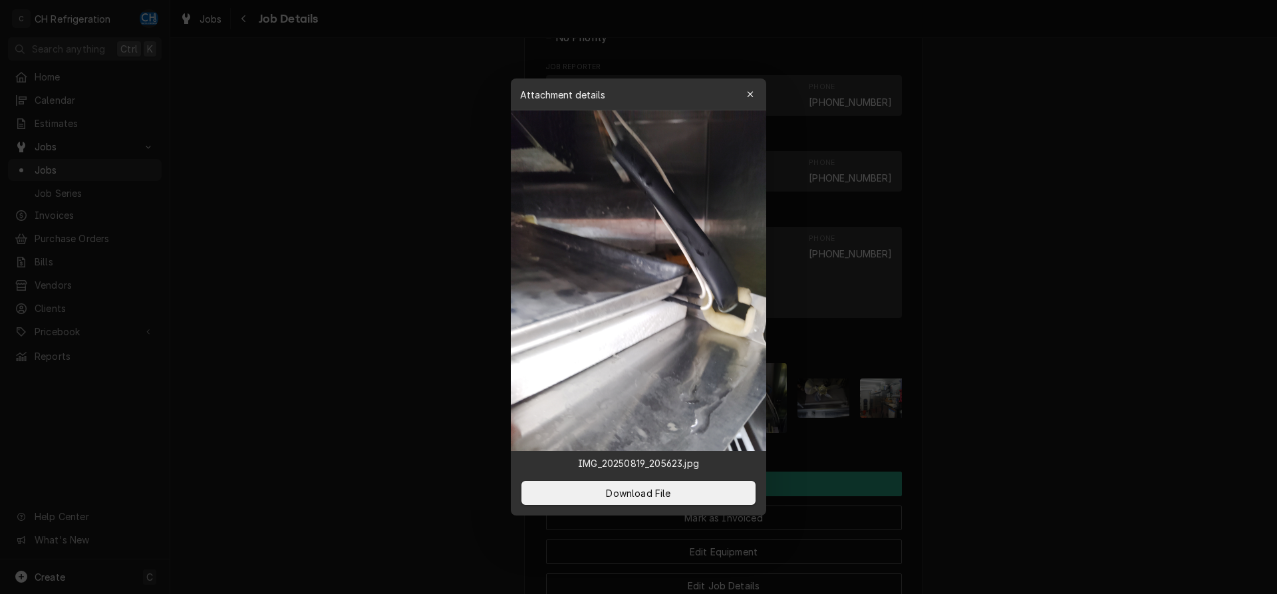
click at [1056, 388] on div at bounding box center [638, 297] width 1277 height 594
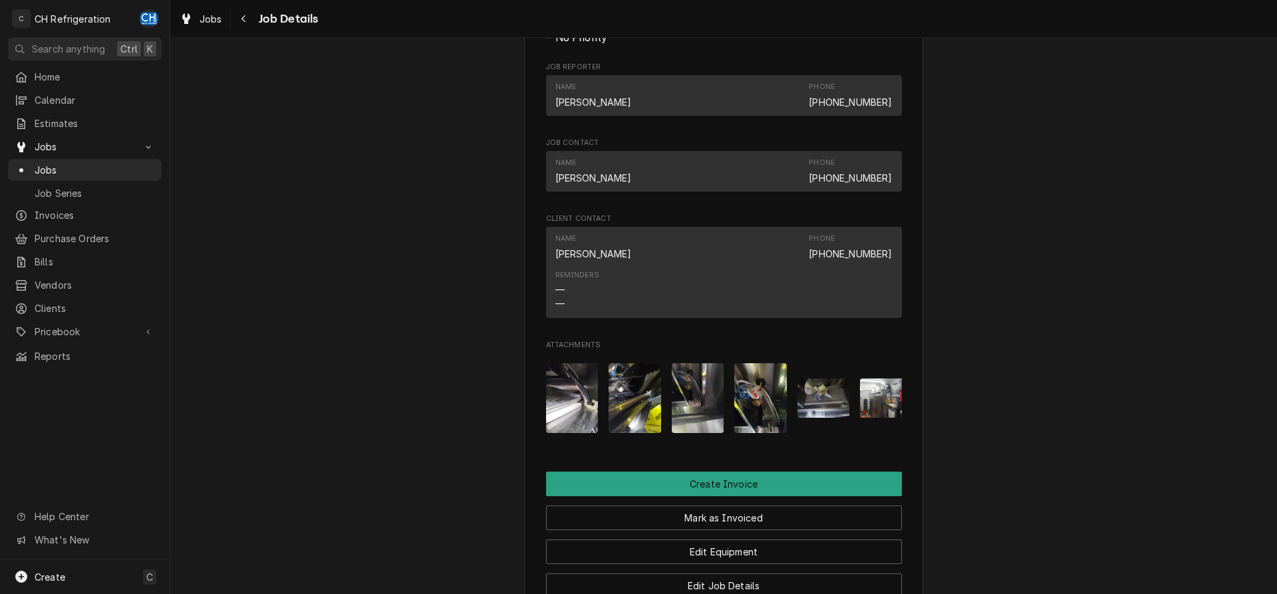
click at [716, 433] on img "Attachments" at bounding box center [697, 398] width 53 height 70
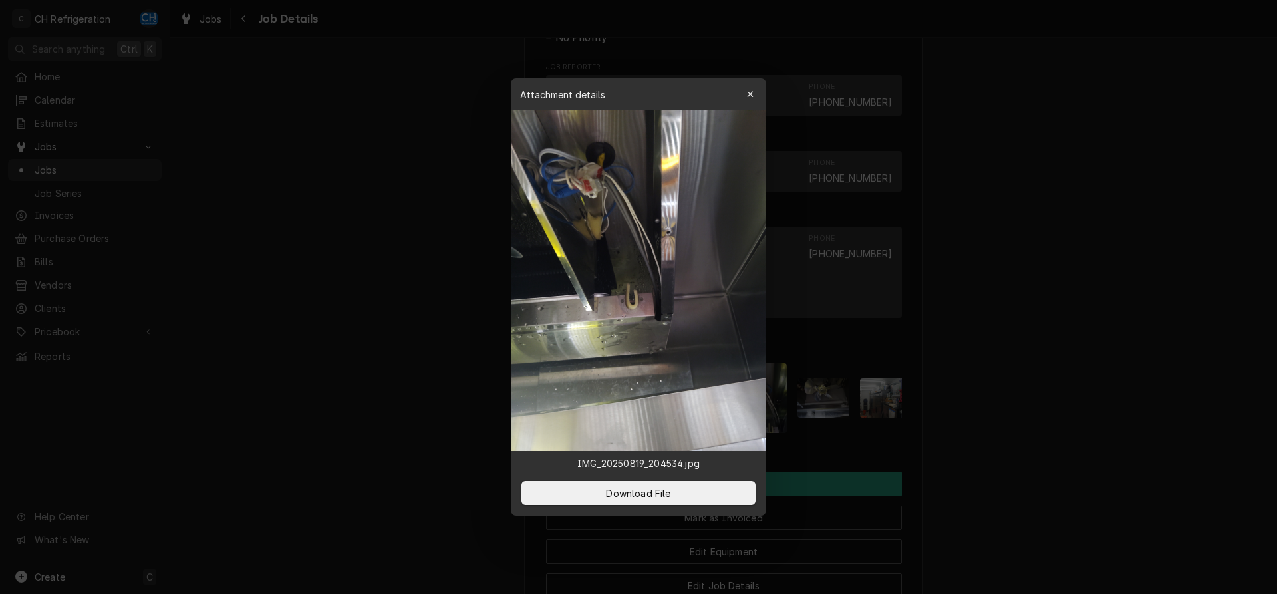
click at [1062, 416] on div at bounding box center [638, 297] width 1277 height 594
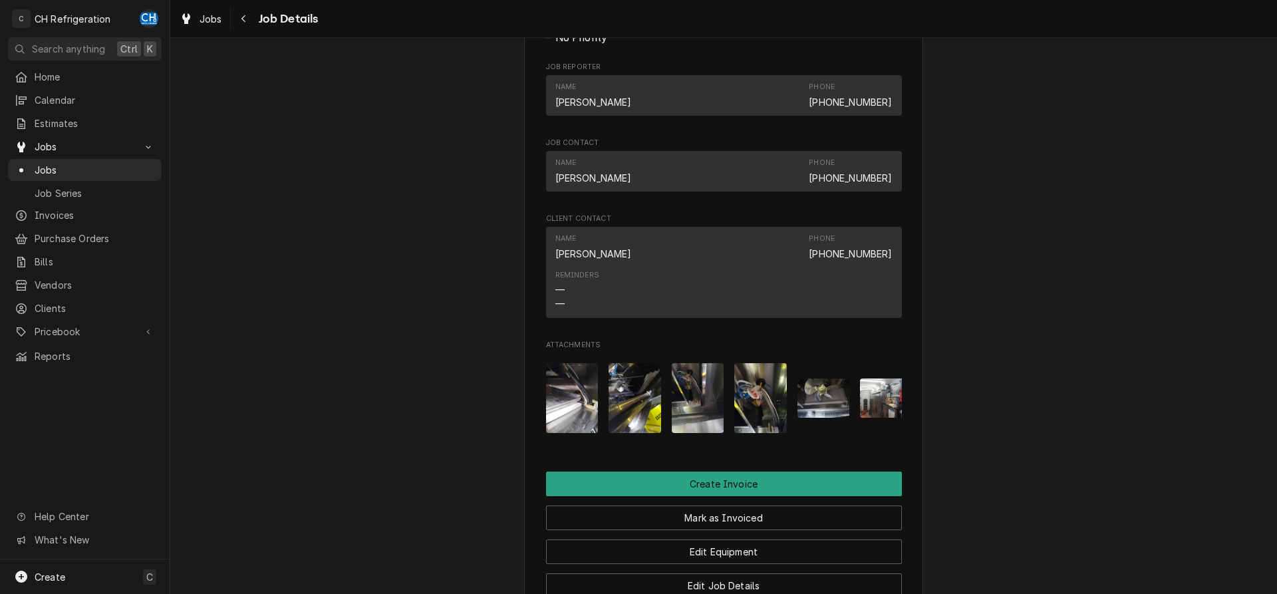
click at [771, 431] on img "Attachments" at bounding box center [760, 398] width 53 height 70
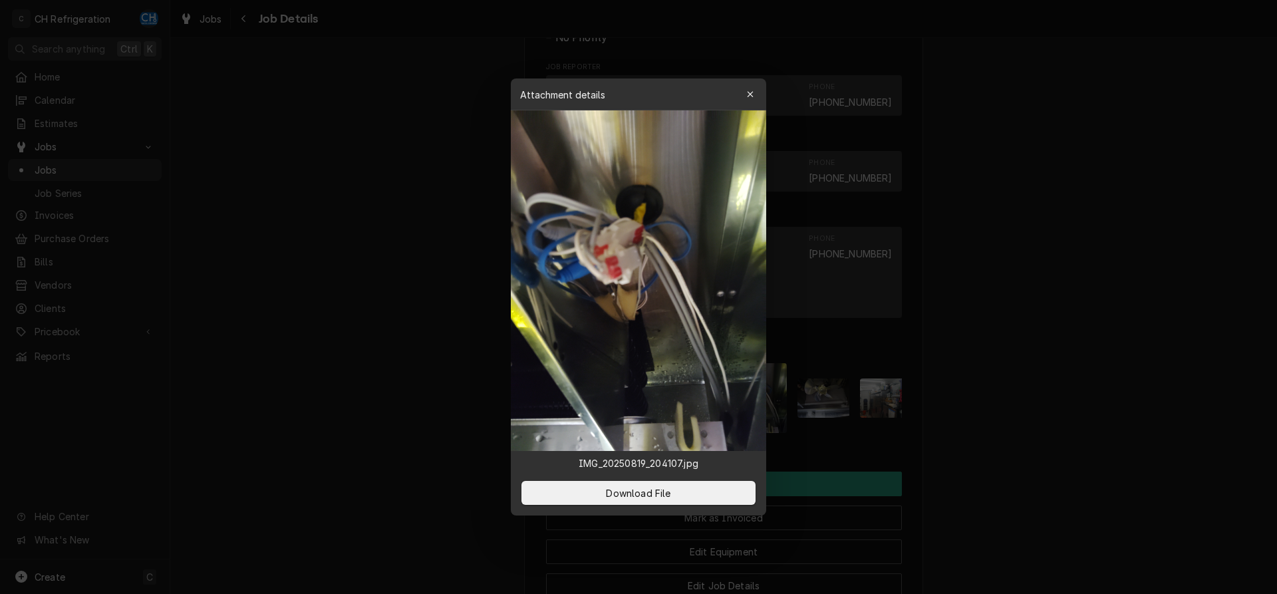
click at [1033, 423] on div at bounding box center [638, 297] width 1277 height 594
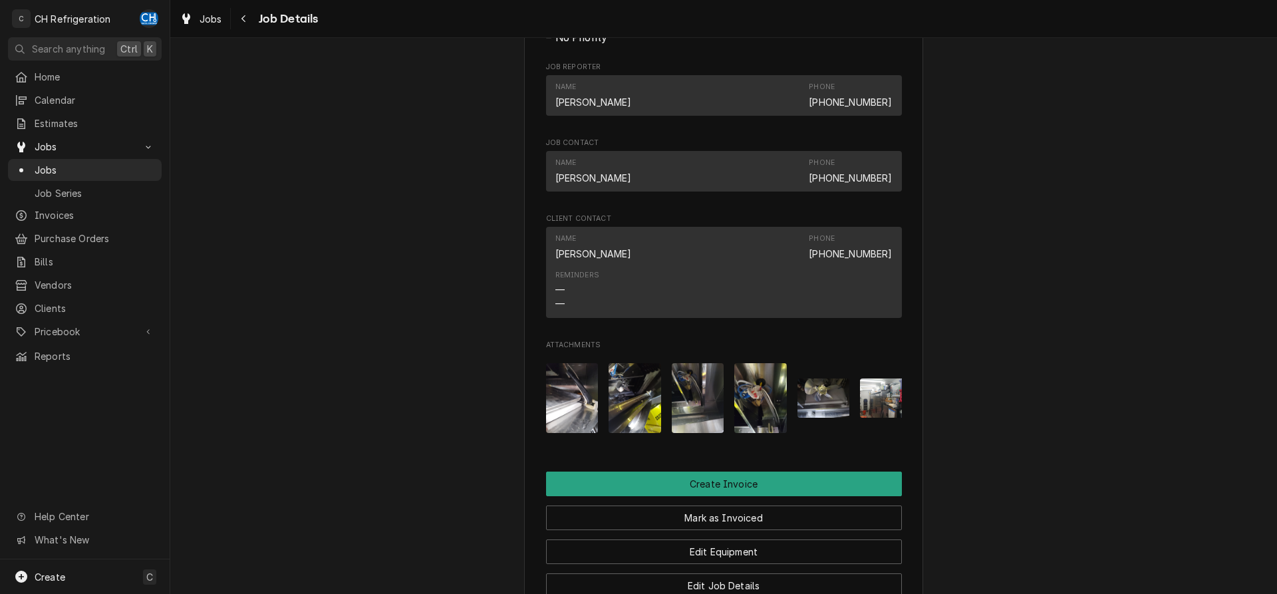
click at [828, 433] on button "Attachments" at bounding box center [823, 398] width 53 height 70
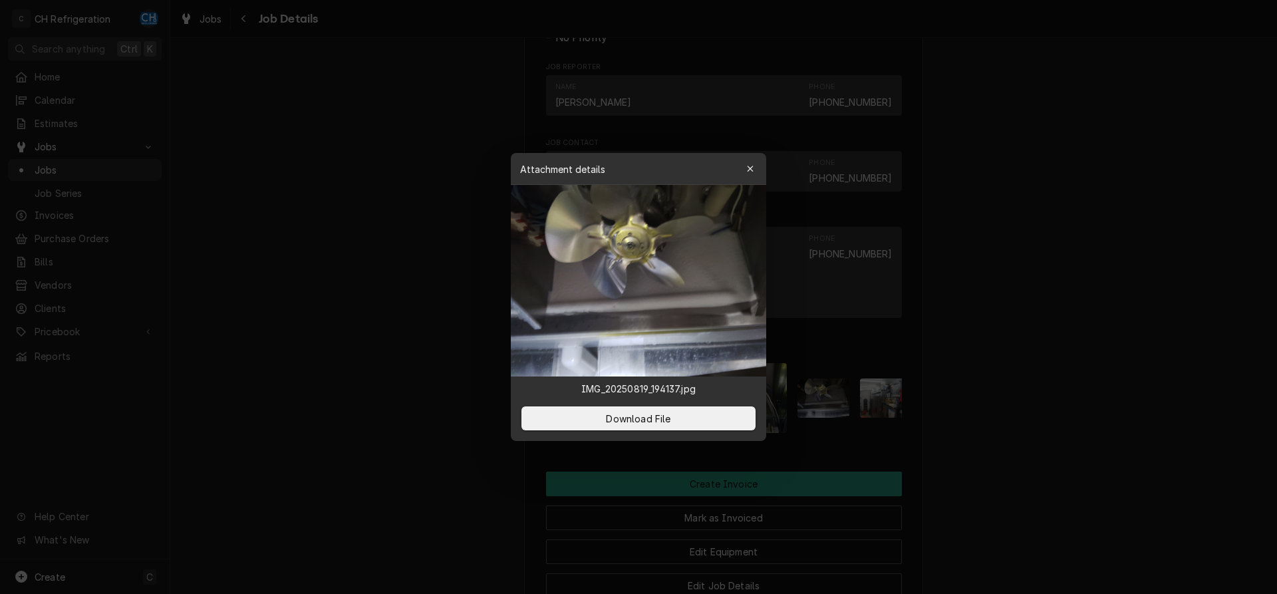
click at [1017, 435] on div at bounding box center [638, 297] width 1277 height 594
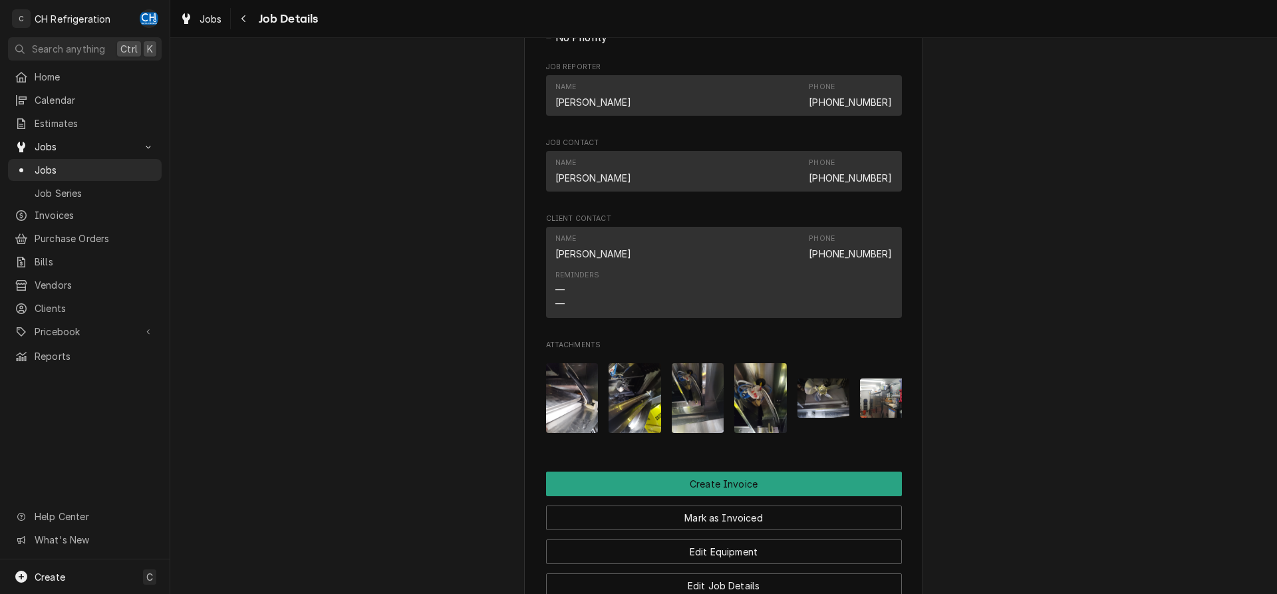
scroll to position [0, 21]
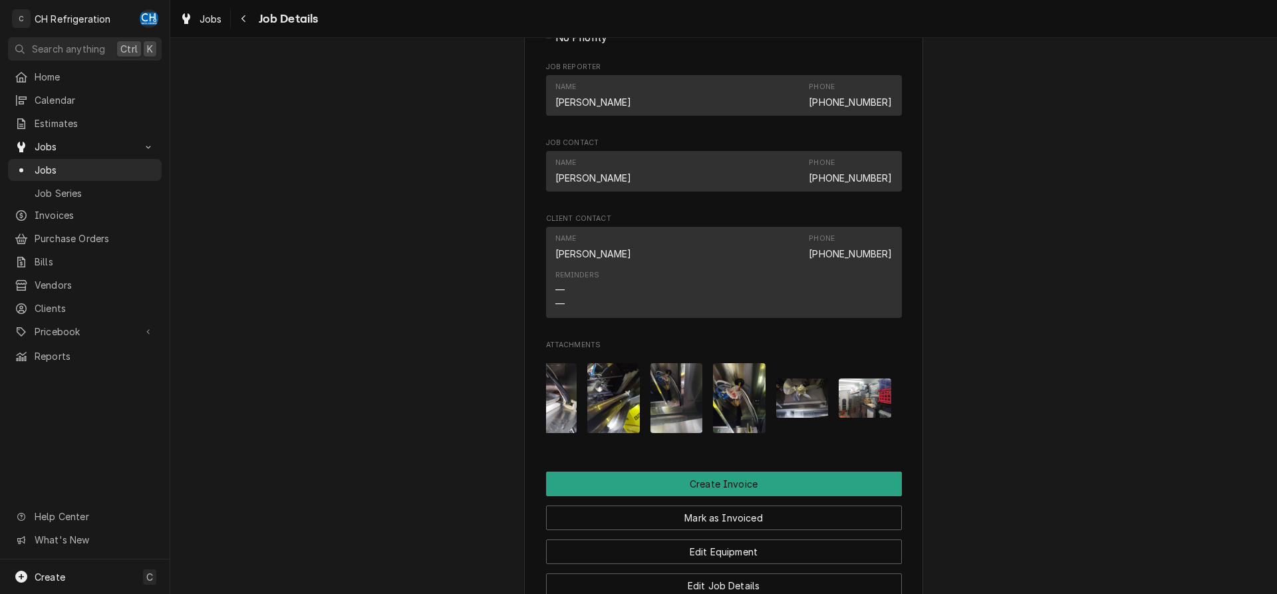
click at [875, 418] on img "Attachments" at bounding box center [864, 397] width 53 height 39
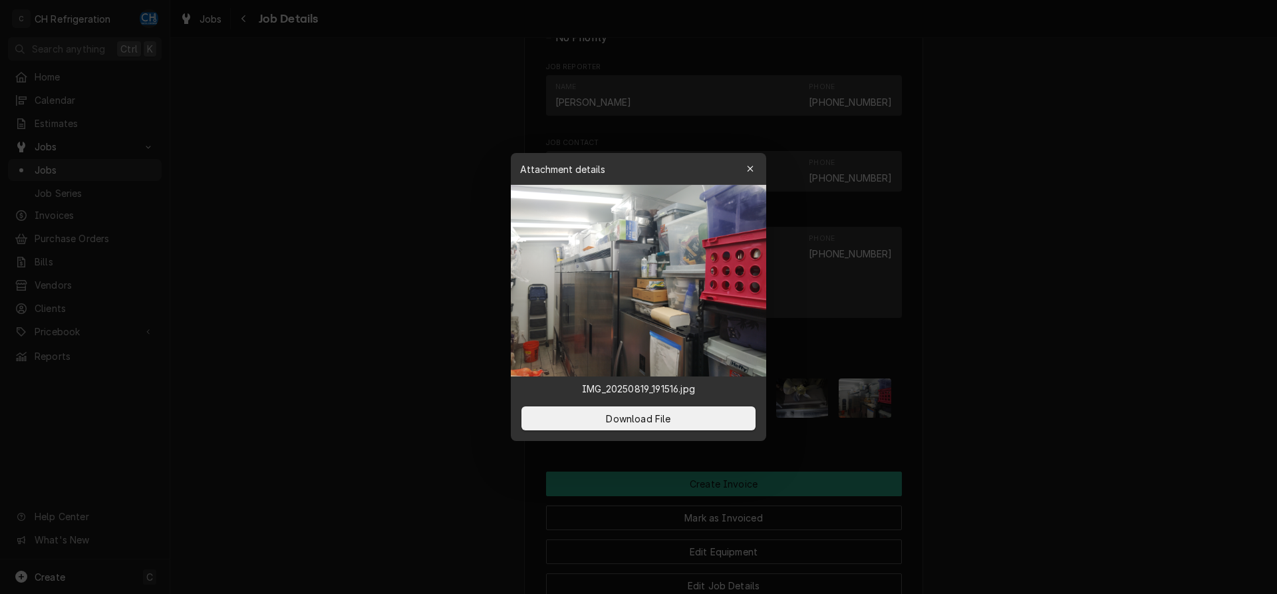
click at [994, 434] on div at bounding box center [638, 297] width 1277 height 594
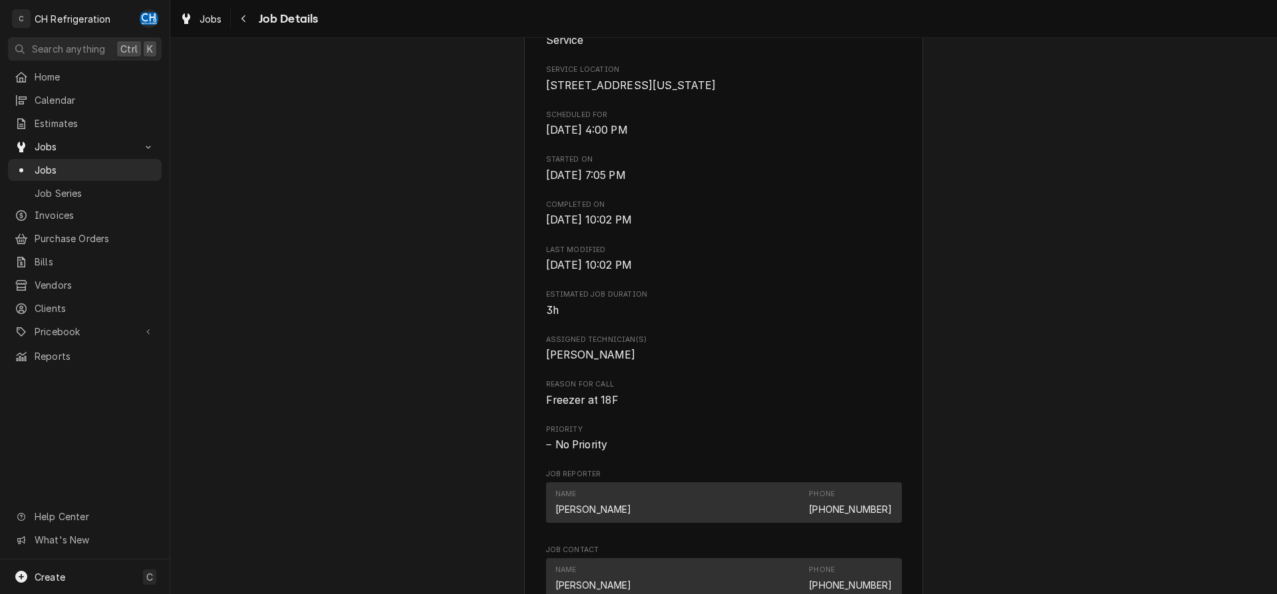
scroll to position [0, 0]
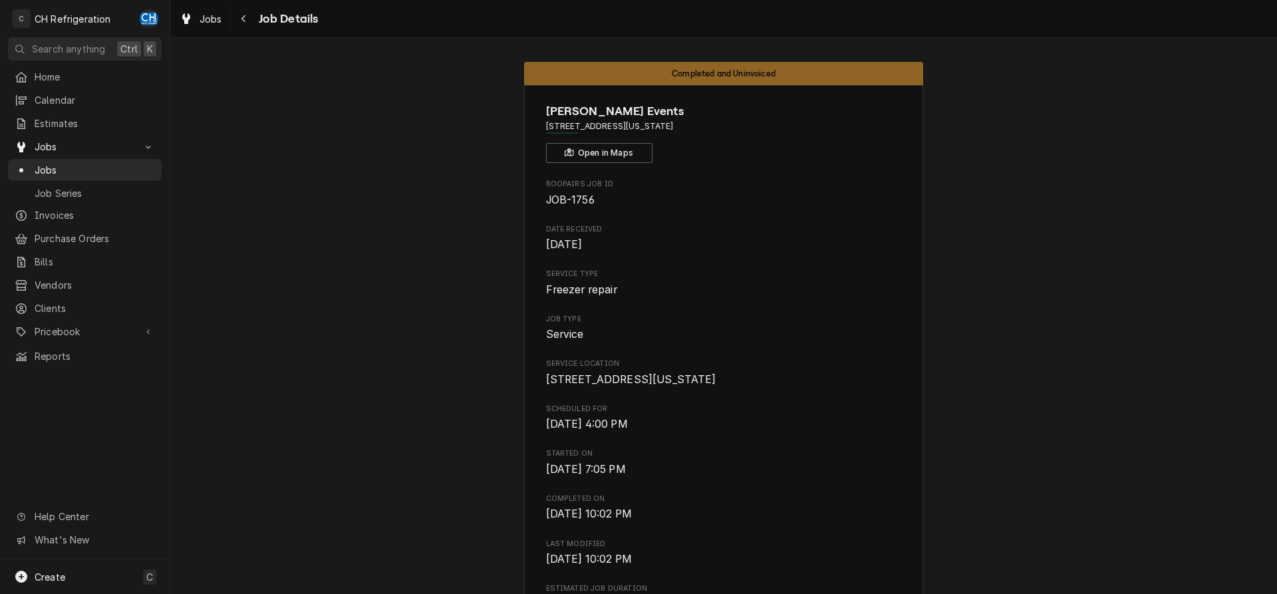
drag, startPoint x: 735, startPoint y: 122, endPoint x: 528, endPoint y: 123, distance: 206.8
copy span "1717 E Washington Blvd, Pasadena, CA 91104"
